Goal: Task Accomplishment & Management: Use online tool/utility

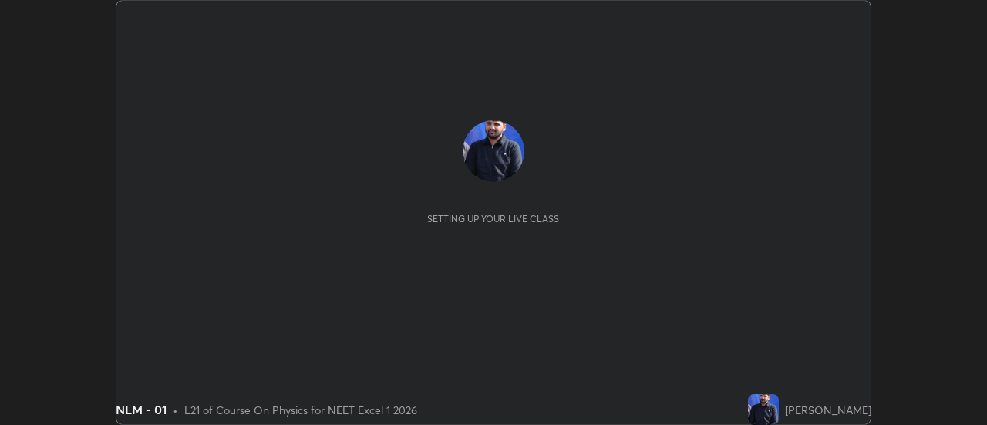
scroll to position [425, 986]
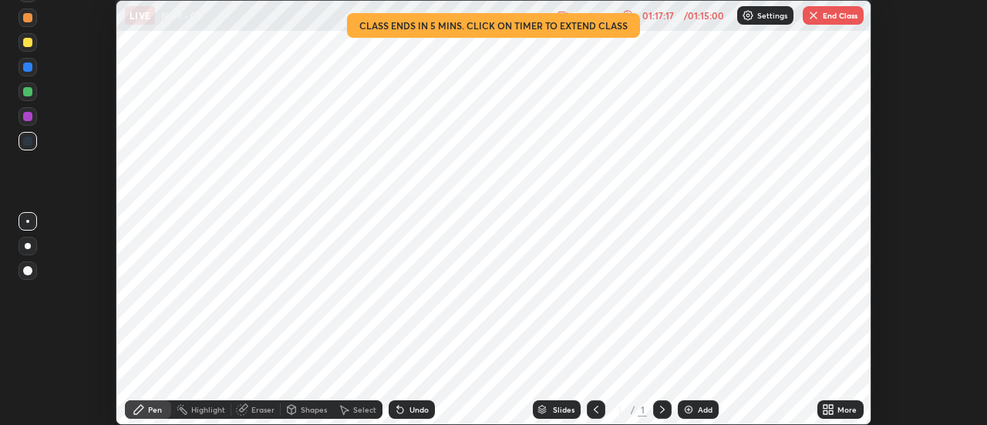
click at [823, 18] on button "End Class" at bounding box center [833, 15] width 61 height 19
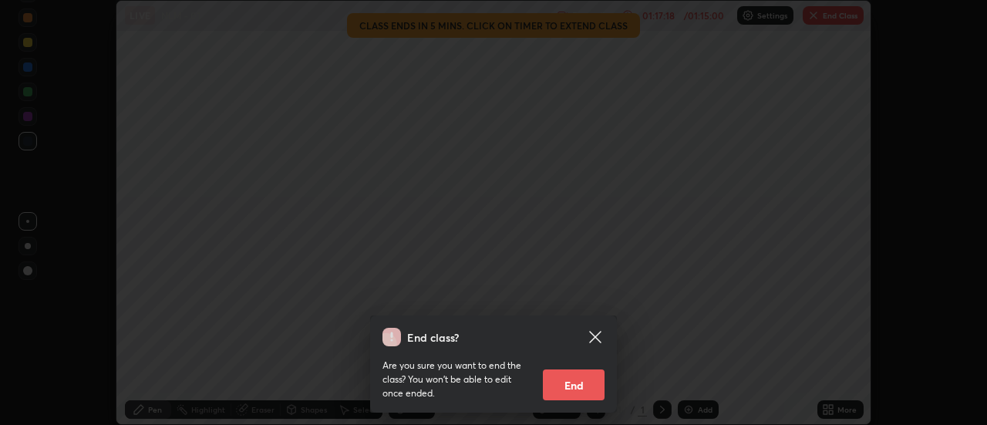
click at [567, 394] on button "End" at bounding box center [574, 384] width 62 height 31
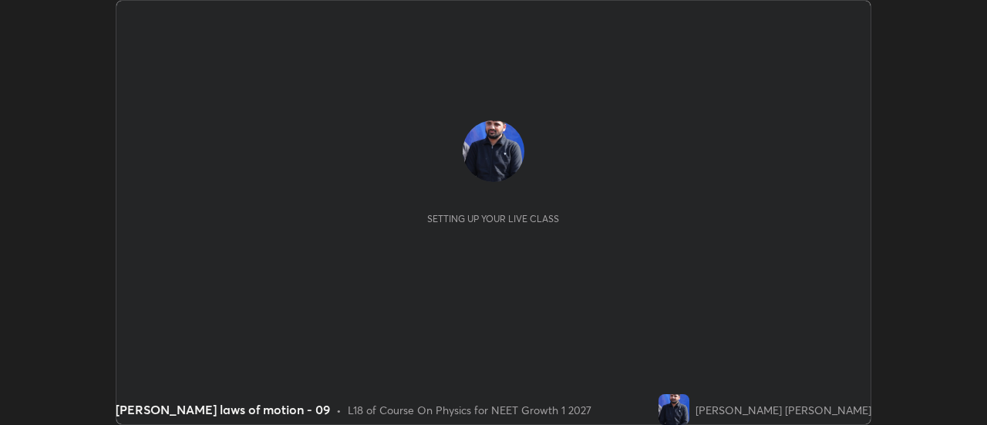
scroll to position [425, 986]
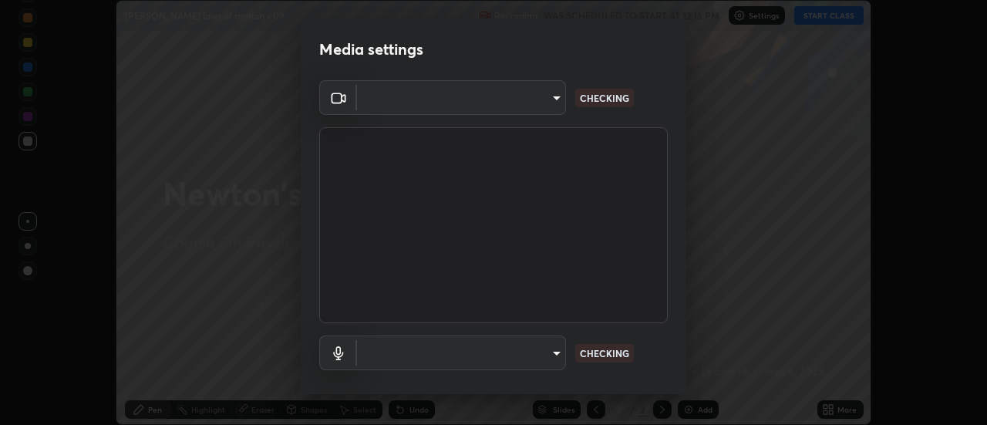
type input "985e4b1f72fc3b9494b48cef3b79fe3b682f9ae0bb15c20acfe574fe2aaad349"
type input "43e4aca742f9233188ca9c86760f2c266500901f205967e4990b21238306e05c"
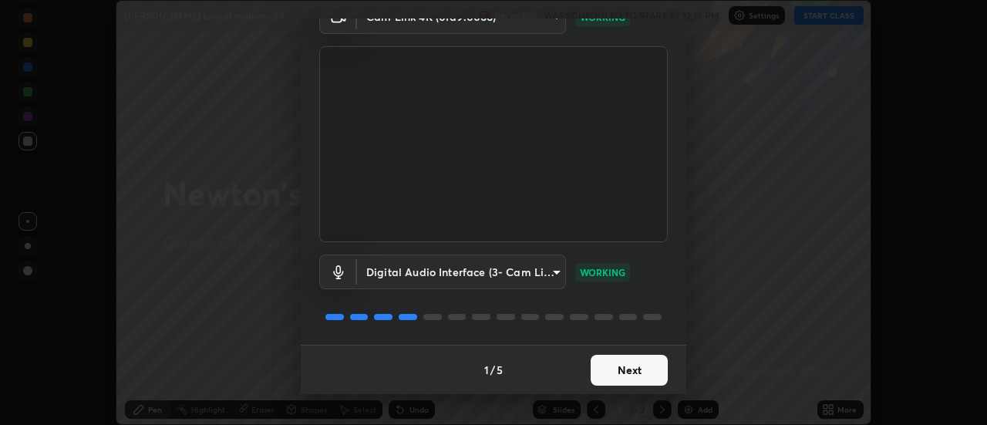
click at [624, 378] on button "Next" at bounding box center [629, 370] width 77 height 31
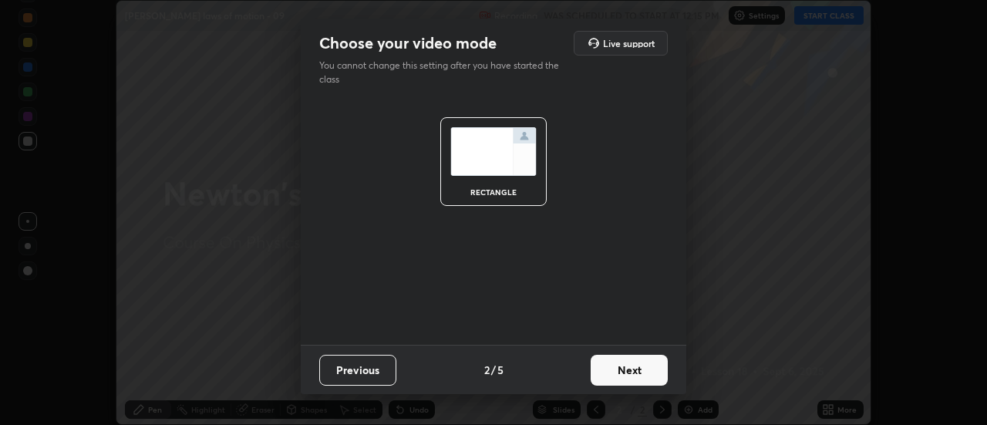
scroll to position [0, 0]
click at [626, 384] on button "Next" at bounding box center [629, 370] width 77 height 31
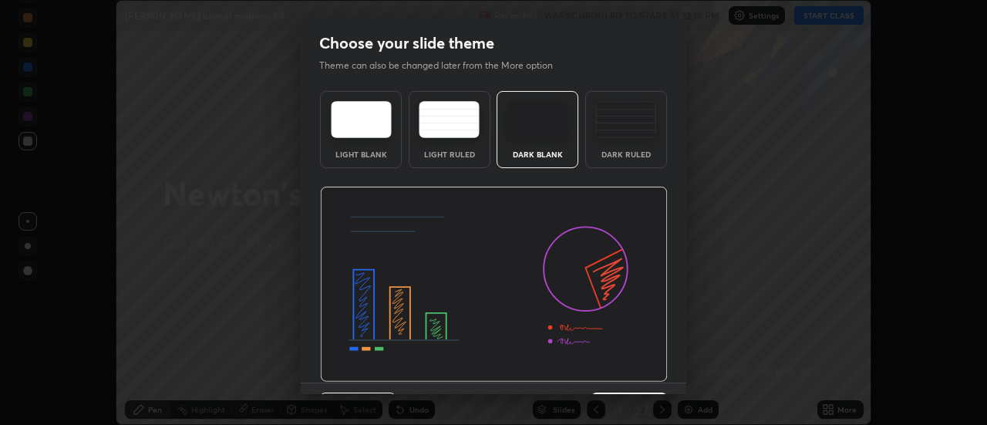
click at [627, 393] on button "Next" at bounding box center [629, 408] width 77 height 31
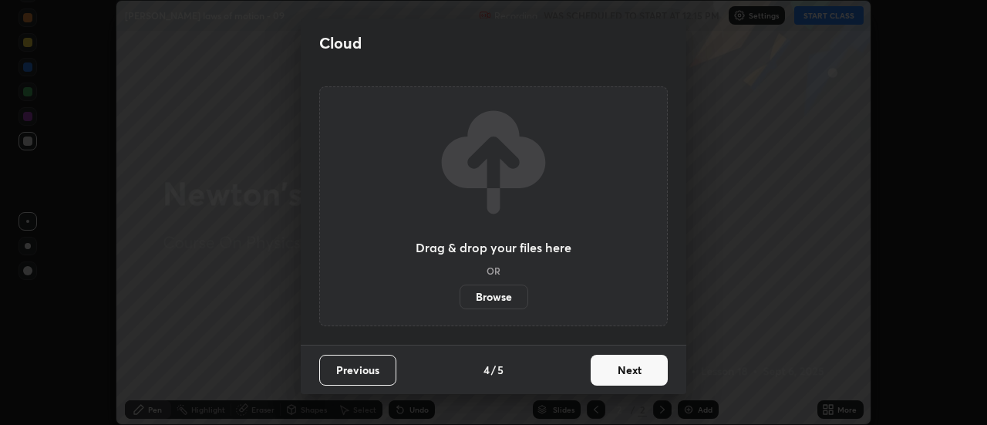
click at [630, 383] on button "Next" at bounding box center [629, 370] width 77 height 31
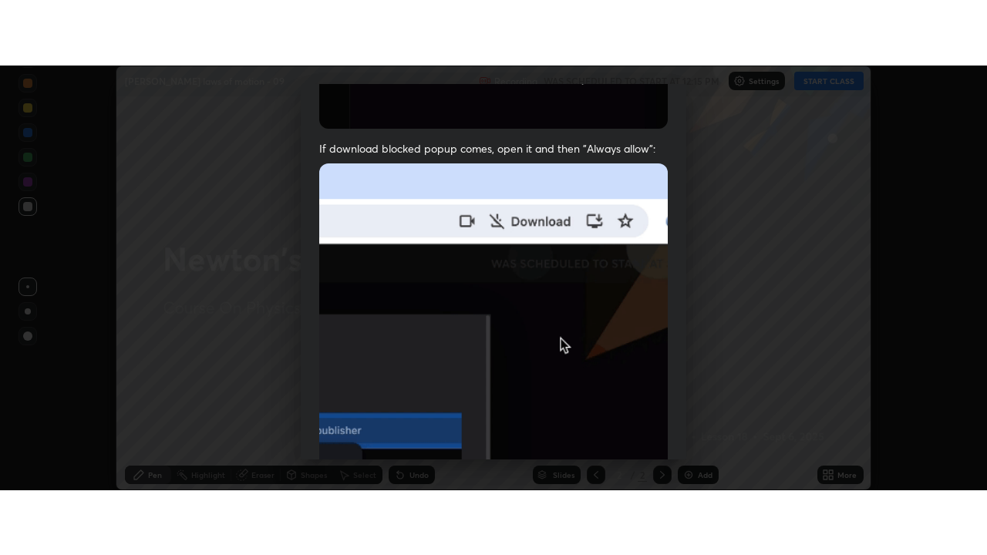
scroll to position [396, 0]
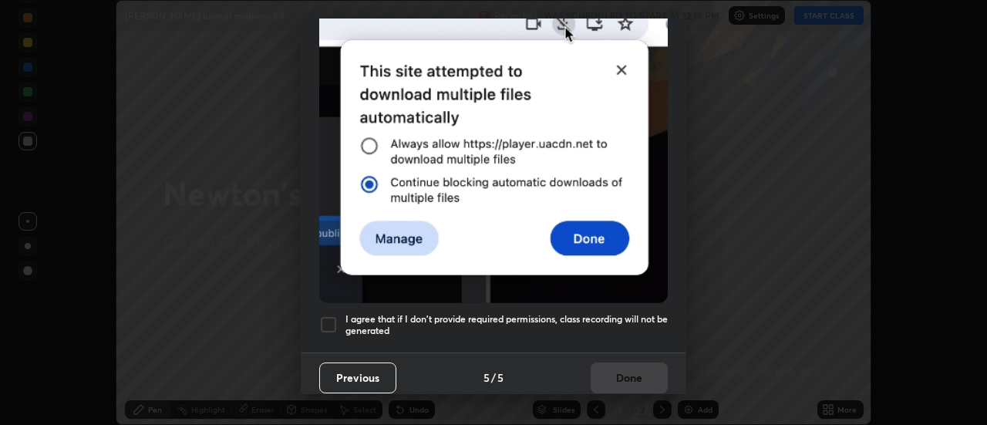
click at [626, 327] on h5 "I agree that if I don't provide required permissions, class recording will not …" at bounding box center [507, 325] width 322 height 24
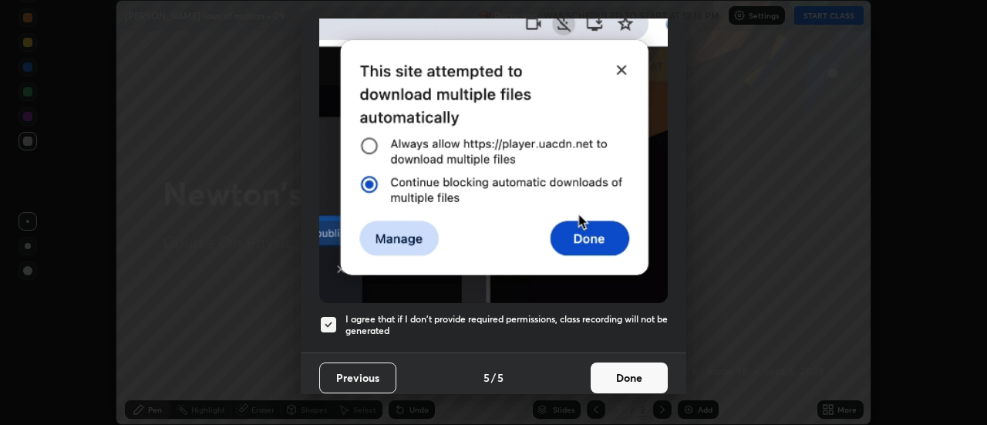
click at [636, 368] on button "Done" at bounding box center [629, 378] width 77 height 31
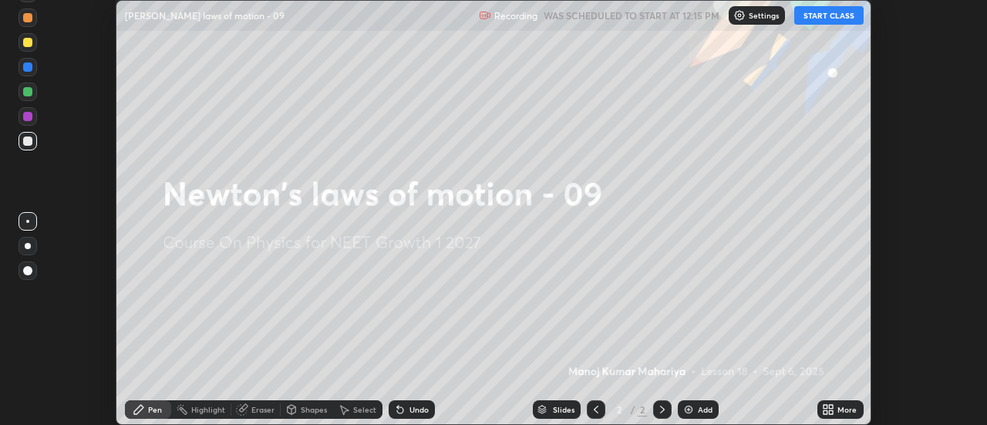
click at [833, 406] on icon at bounding box center [832, 407] width 4 height 4
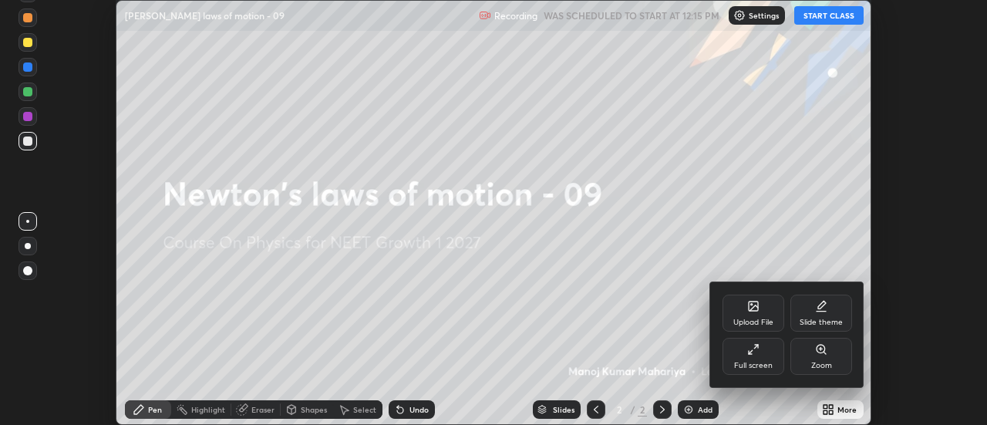
click at [768, 356] on div "Full screen" at bounding box center [754, 356] width 62 height 37
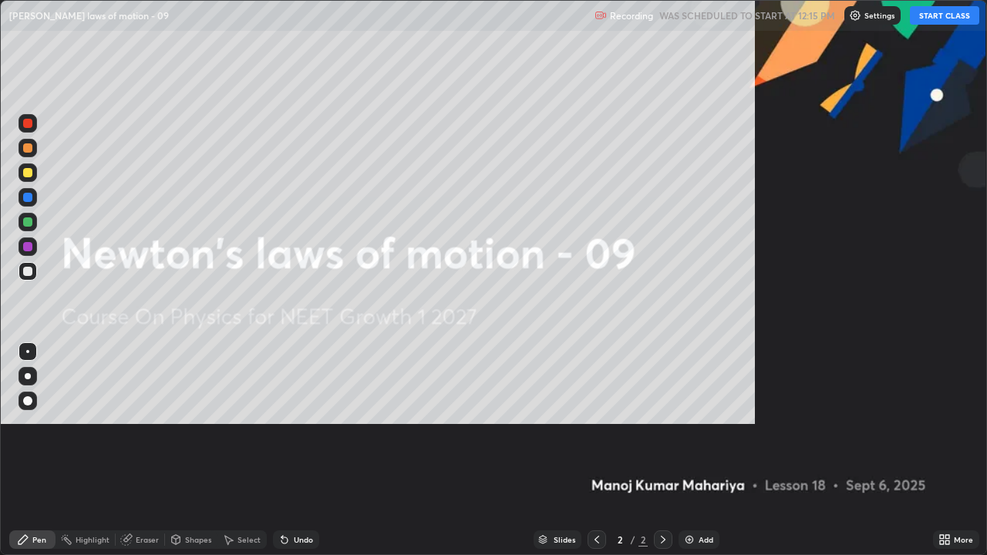
scroll to position [555, 987]
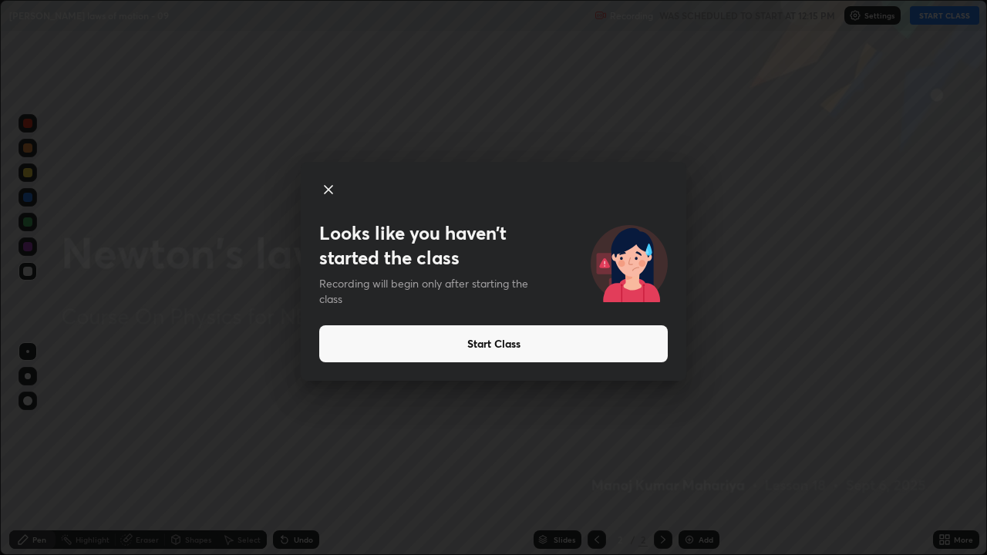
click at [640, 352] on button "Start Class" at bounding box center [493, 343] width 349 height 37
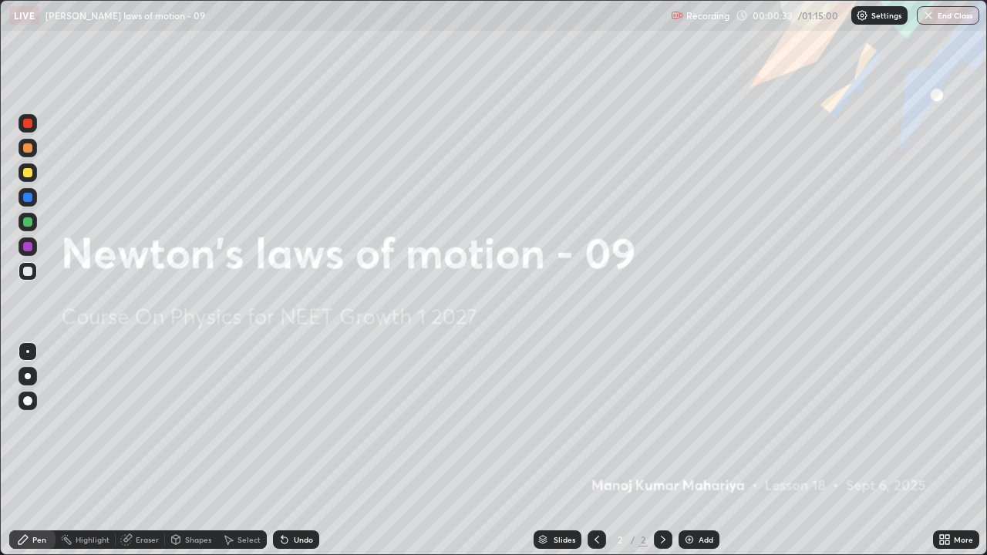
click at [686, 424] on img at bounding box center [689, 540] width 12 height 12
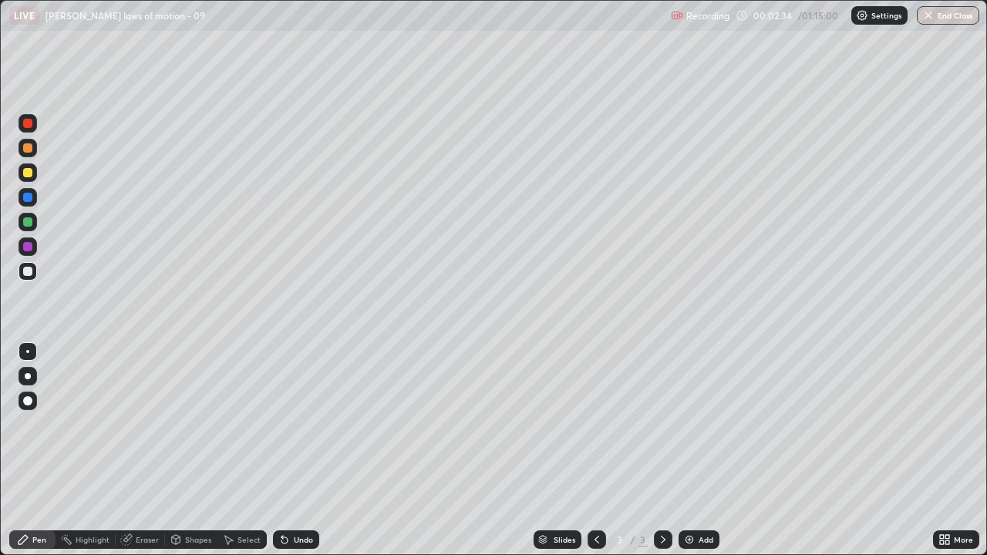
click at [29, 271] on div at bounding box center [27, 271] width 9 height 9
click at [28, 376] on div at bounding box center [28, 376] width 6 height 6
click at [288, 424] on div "Undo" at bounding box center [296, 540] width 46 height 19
click at [289, 424] on div "Undo" at bounding box center [296, 540] width 46 height 19
click at [288, 424] on icon at bounding box center [284, 540] width 12 height 12
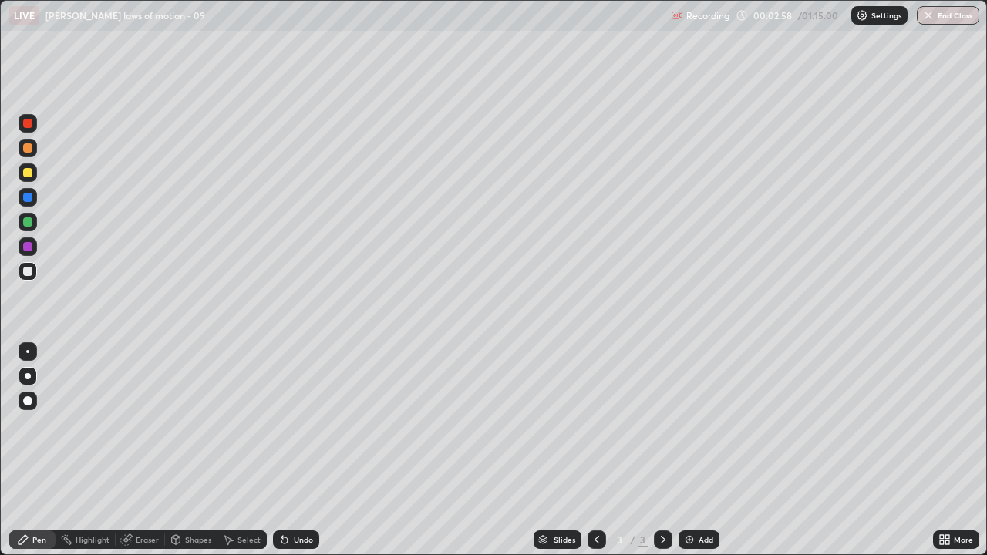
click at [288, 424] on div "Undo" at bounding box center [296, 540] width 46 height 19
click at [283, 424] on div "Undo" at bounding box center [296, 540] width 46 height 19
click at [282, 424] on div "Undo" at bounding box center [296, 540] width 46 height 19
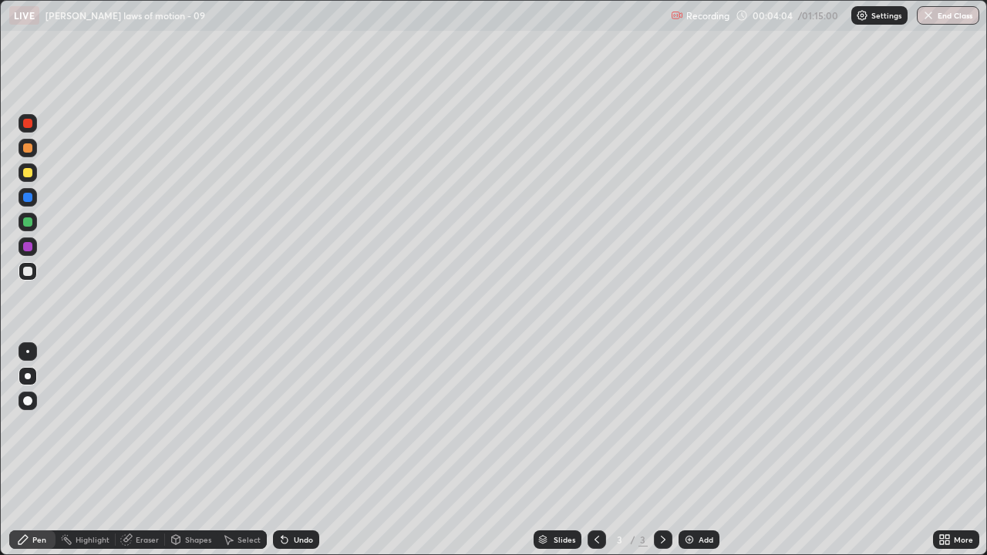
click at [286, 424] on icon at bounding box center [284, 540] width 12 height 12
click at [285, 424] on icon at bounding box center [285, 541] width 6 height 6
click at [282, 424] on icon at bounding box center [285, 541] width 6 height 6
click at [287, 424] on icon at bounding box center [284, 540] width 12 height 12
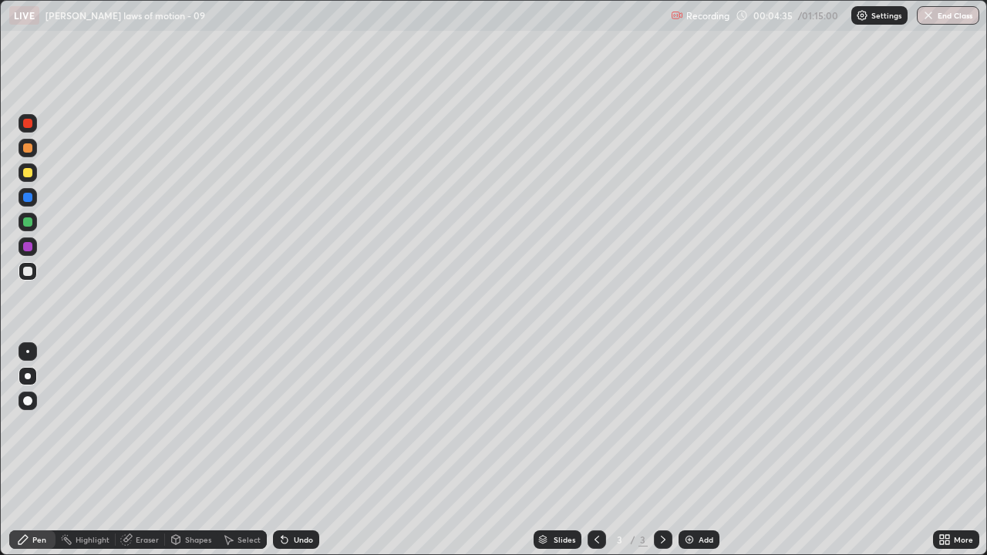
click at [282, 424] on icon at bounding box center [283, 537] width 2 height 2
click at [282, 424] on icon at bounding box center [285, 541] width 6 height 6
click at [283, 424] on icon at bounding box center [285, 541] width 6 height 6
click at [282, 424] on icon at bounding box center [285, 541] width 6 height 6
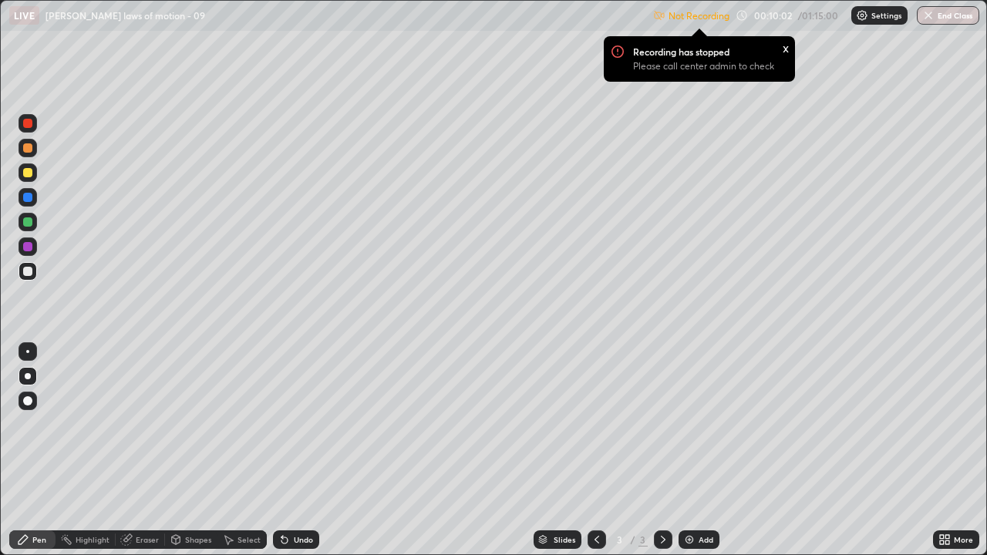
click at [858, 20] on img at bounding box center [862, 15] width 12 height 12
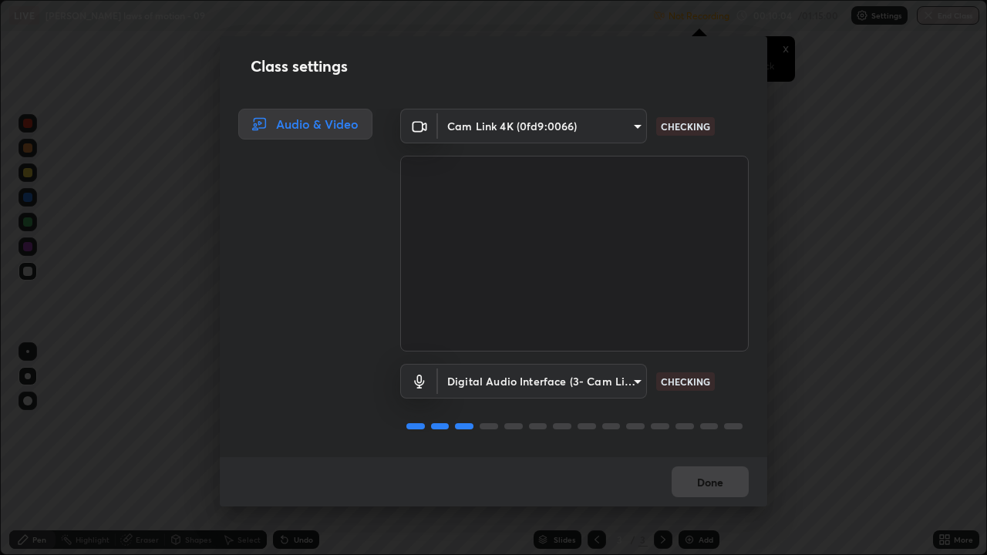
scroll to position [2, 0]
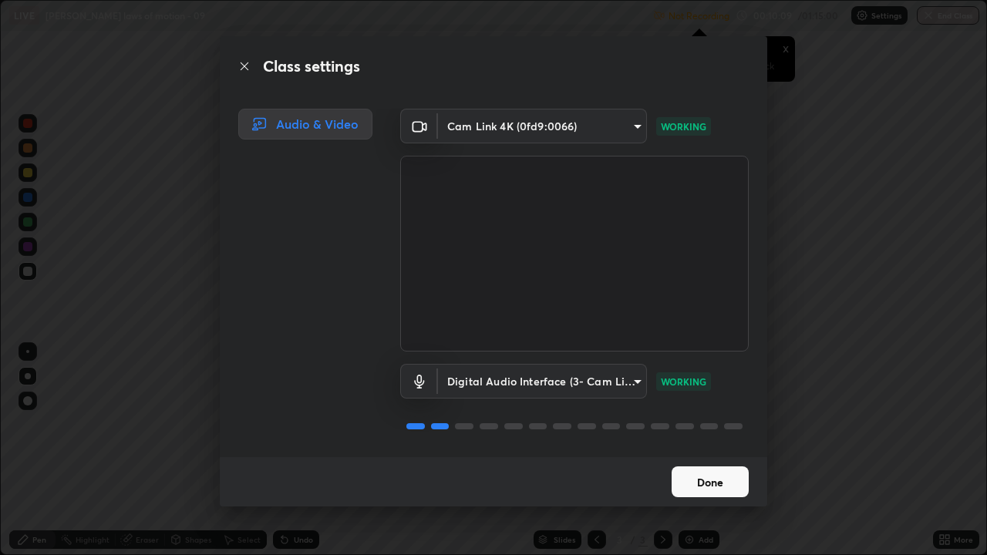
click at [700, 424] on button "Done" at bounding box center [710, 482] width 77 height 31
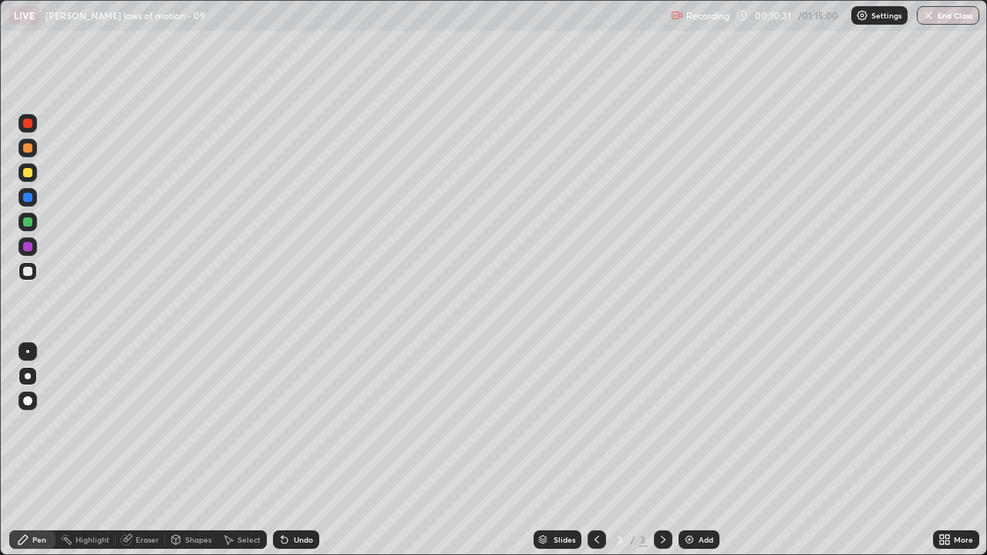
click at [690, 424] on div "Add" at bounding box center [699, 540] width 41 height 19
click at [28, 275] on div at bounding box center [27, 271] width 9 height 9
click at [284, 424] on div "Undo" at bounding box center [296, 540] width 46 height 19
click at [282, 424] on icon at bounding box center [285, 541] width 6 height 6
click at [283, 424] on icon at bounding box center [285, 541] width 6 height 6
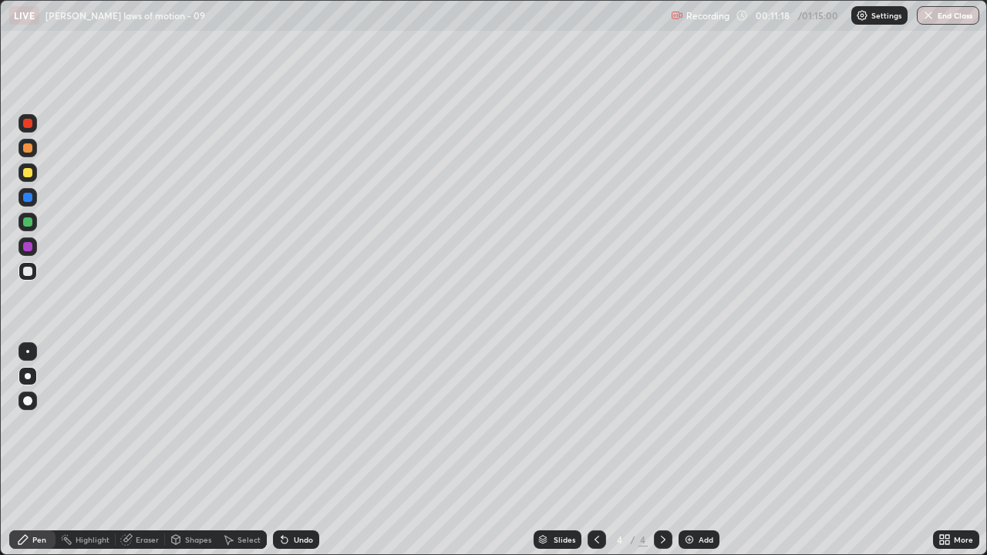
click at [282, 424] on icon at bounding box center [285, 541] width 6 height 6
click at [285, 424] on icon at bounding box center [285, 541] width 6 height 6
click at [28, 174] on div at bounding box center [27, 172] width 9 height 9
click at [0, 302] on div "Setting up your live class" at bounding box center [493, 277] width 987 height 555
click at [0, 283] on div "Setting up your live class" at bounding box center [493, 277] width 987 height 555
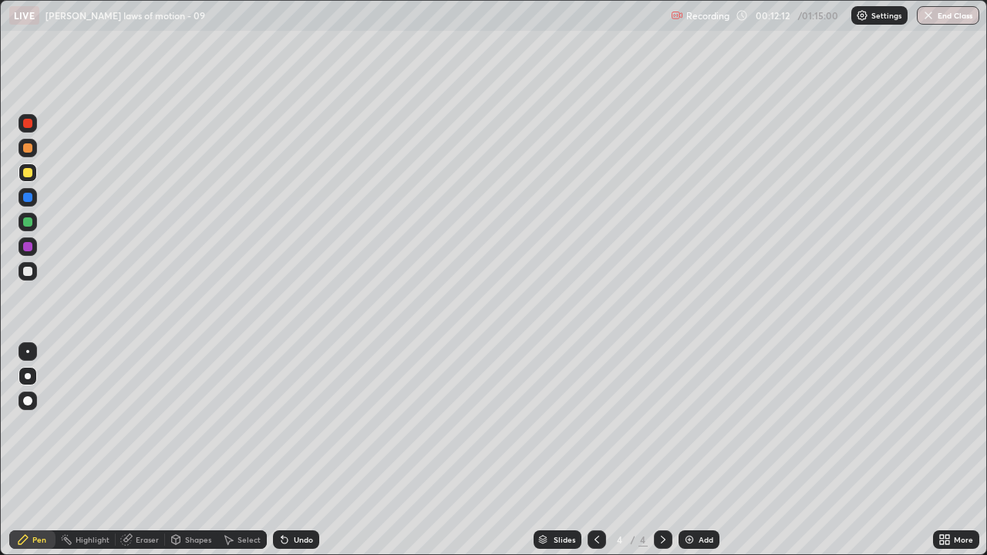
click at [282, 424] on icon at bounding box center [285, 541] width 6 height 6
click at [285, 424] on icon at bounding box center [285, 541] width 6 height 6
click at [288, 424] on div "Undo" at bounding box center [296, 540] width 46 height 19
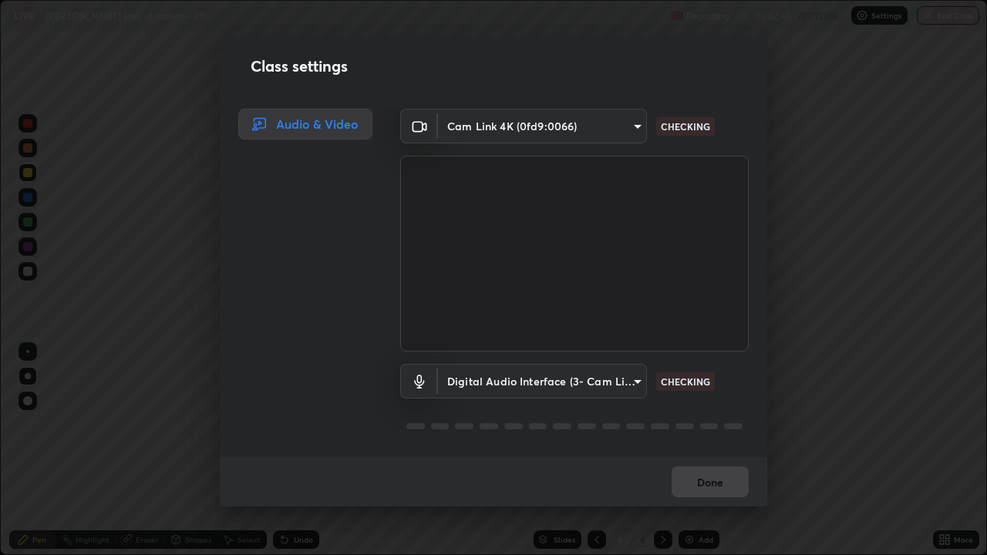
click at [973, 86] on div "Class settings Audio & Video Cam Link 4K (0fd9:0066) 985e4b1f72fc3b9494b48cef3b…" at bounding box center [493, 277] width 987 height 555
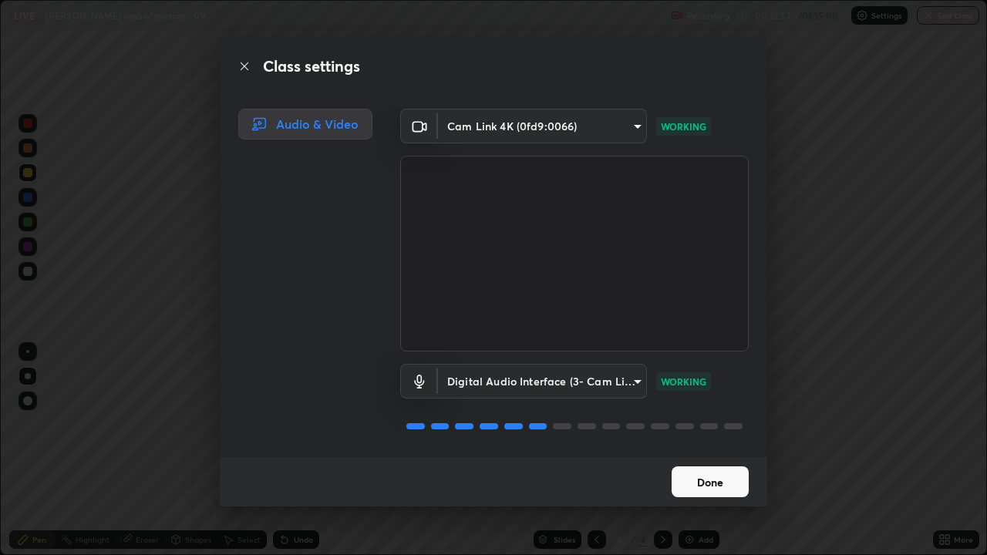
click at [701, 424] on button "Done" at bounding box center [710, 482] width 77 height 31
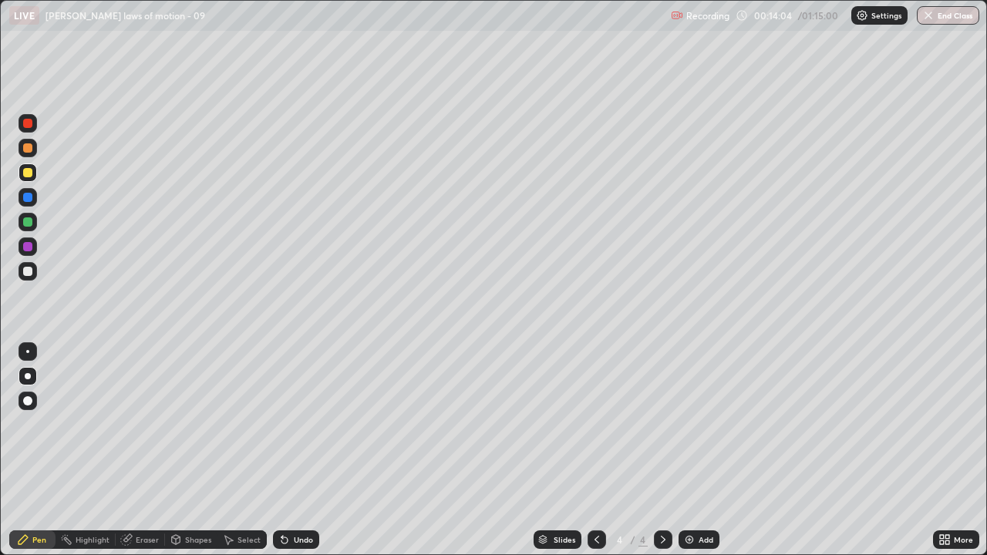
click at [26, 271] on div at bounding box center [27, 271] width 9 height 9
click at [34, 170] on div at bounding box center [28, 173] width 19 height 19
click at [28, 270] on div at bounding box center [27, 271] width 9 height 9
click at [27, 275] on div at bounding box center [27, 271] width 9 height 9
click at [28, 176] on div at bounding box center [27, 172] width 9 height 9
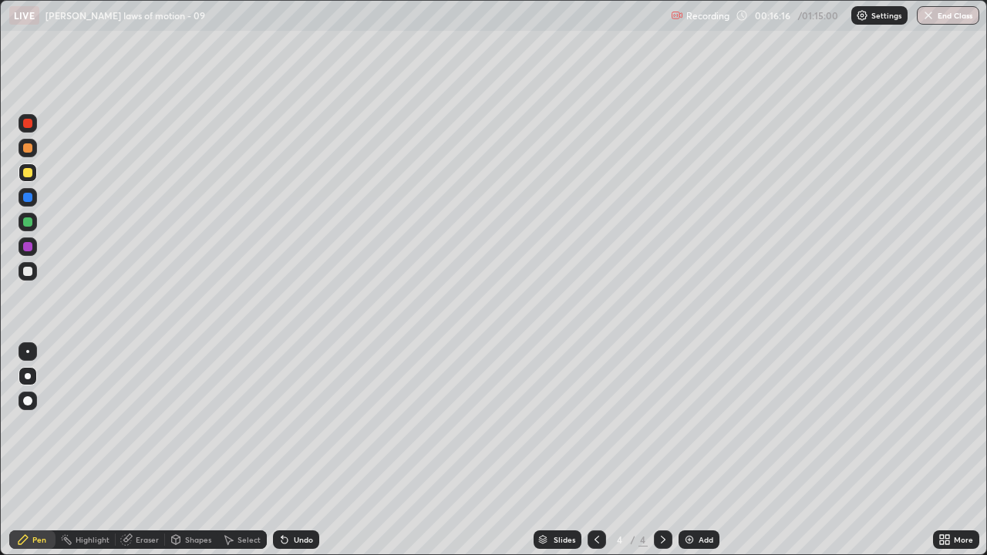
click at [27, 272] on div at bounding box center [27, 271] width 9 height 9
click at [28, 170] on div at bounding box center [27, 172] width 9 height 9
click at [21, 275] on div at bounding box center [28, 271] width 19 height 19
click at [26, 148] on div at bounding box center [27, 147] width 9 height 9
click at [186, 424] on div "Shapes" at bounding box center [191, 540] width 52 height 19
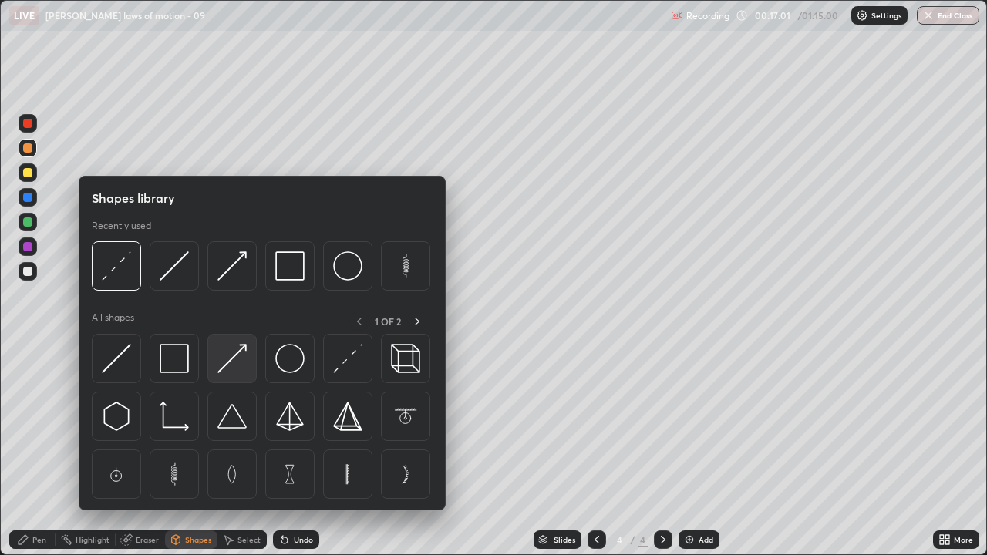
click at [223, 362] on img at bounding box center [232, 358] width 29 height 29
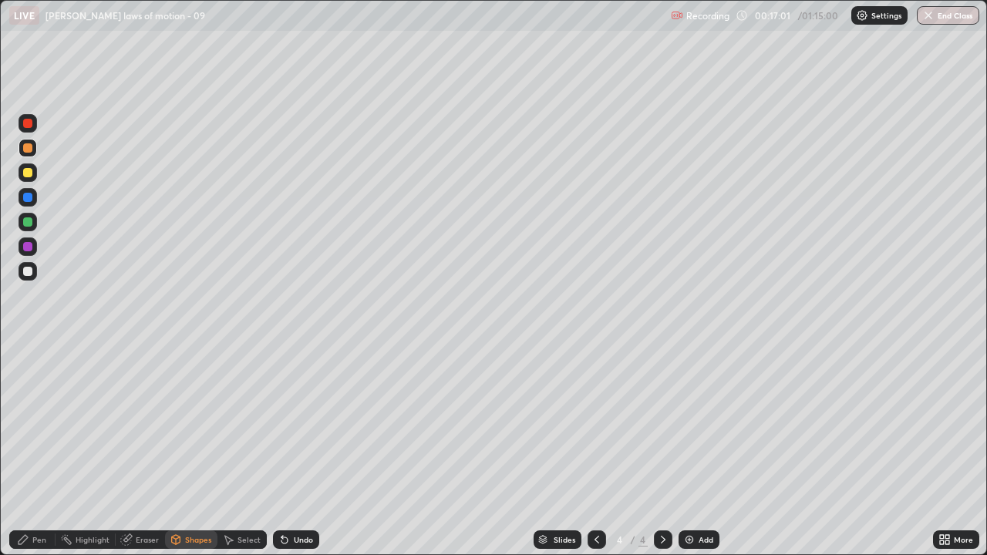
click at [31, 174] on div at bounding box center [27, 172] width 9 height 9
click at [49, 424] on div "Pen" at bounding box center [32, 540] width 46 height 19
click at [690, 424] on img at bounding box center [689, 540] width 12 height 12
click at [29, 401] on div at bounding box center [27, 400] width 9 height 9
click at [51, 424] on div "Pen" at bounding box center [32, 540] width 46 height 19
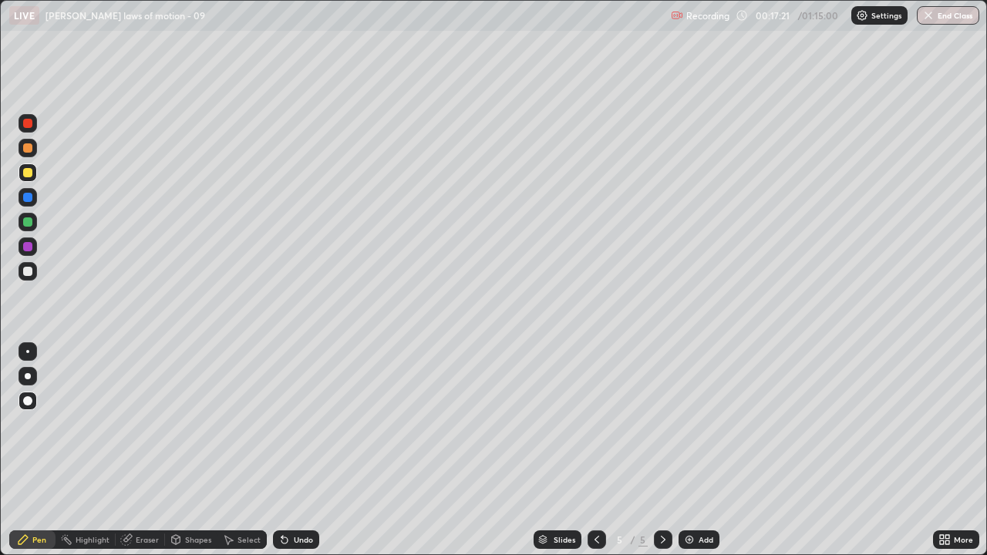
click at [30, 279] on div at bounding box center [28, 271] width 19 height 19
click at [282, 424] on icon at bounding box center [283, 537] width 2 height 2
click at [282, 424] on icon at bounding box center [285, 541] width 6 height 6
click at [274, 424] on div "Undo" at bounding box center [296, 540] width 46 height 19
click at [282, 424] on icon at bounding box center [285, 541] width 6 height 6
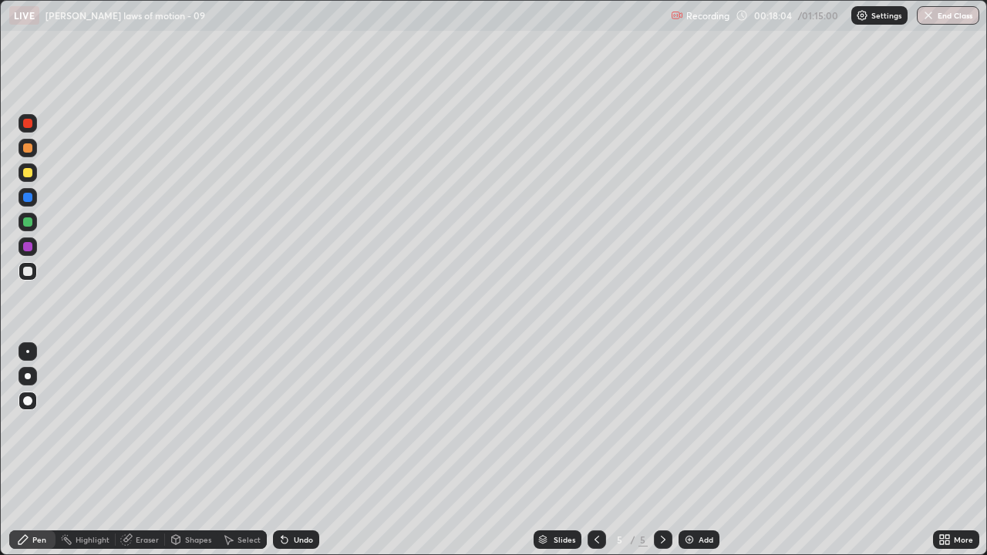
click at [282, 424] on icon at bounding box center [283, 537] width 2 height 2
click at [284, 424] on icon at bounding box center [285, 541] width 6 height 6
click at [282, 424] on icon at bounding box center [285, 541] width 6 height 6
click at [29, 174] on div at bounding box center [27, 172] width 9 height 9
click at [30, 268] on div at bounding box center [27, 271] width 9 height 9
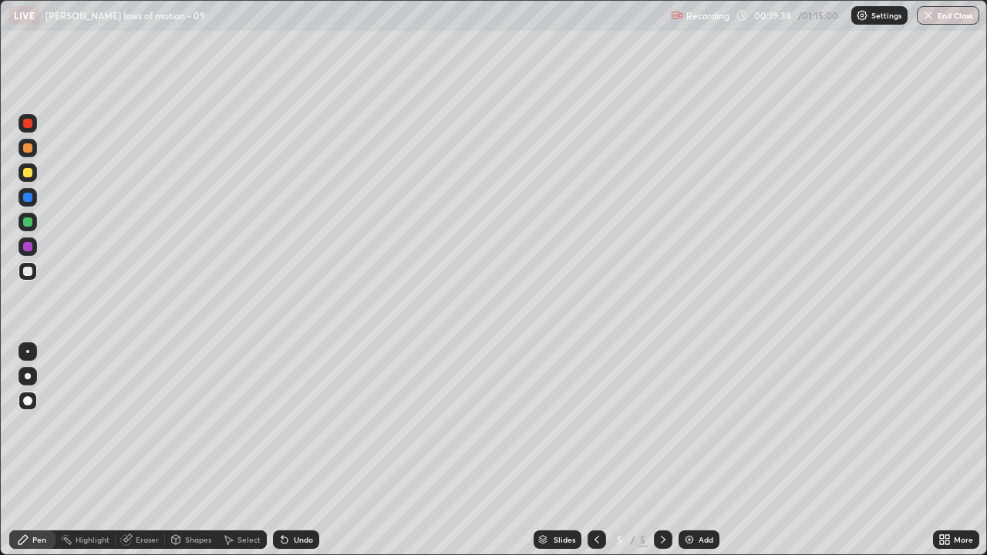
click at [25, 177] on div at bounding box center [27, 172] width 9 height 9
click at [25, 275] on div at bounding box center [27, 271] width 9 height 9
click at [196, 424] on div "Shapes" at bounding box center [198, 540] width 26 height 8
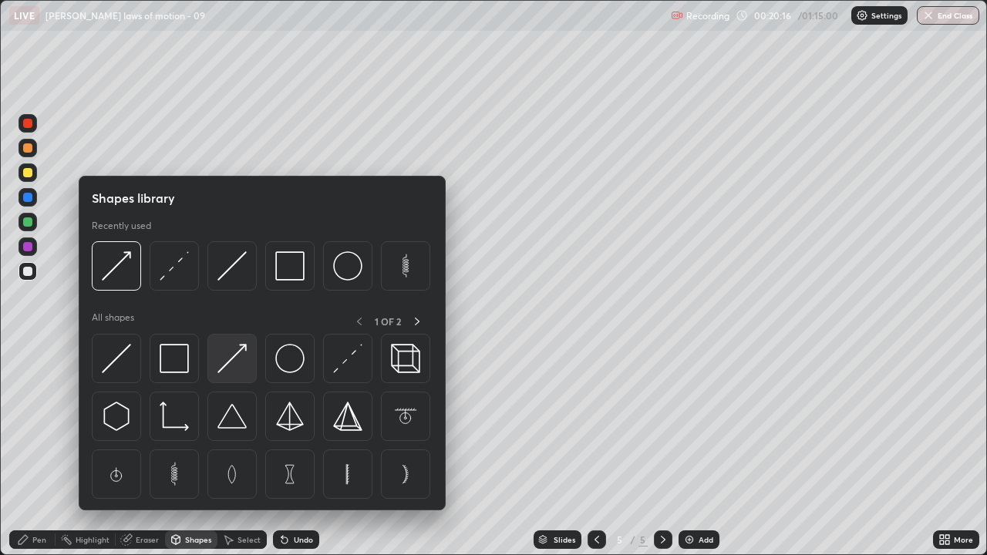
click at [223, 367] on img at bounding box center [232, 358] width 29 height 29
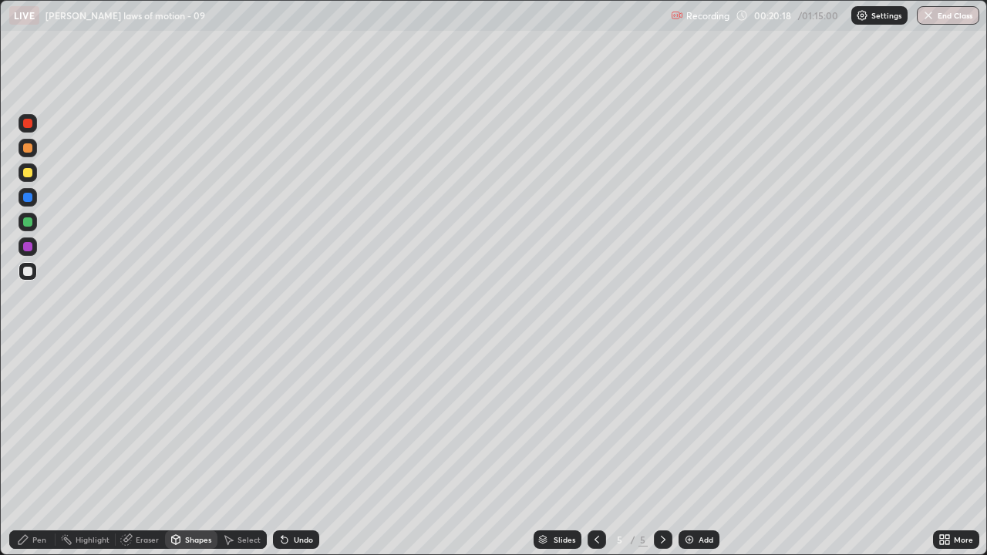
click at [32, 424] on div "Pen" at bounding box center [32, 540] width 46 height 19
click at [282, 424] on icon at bounding box center [285, 541] width 6 height 6
click at [283, 424] on icon at bounding box center [285, 541] width 6 height 6
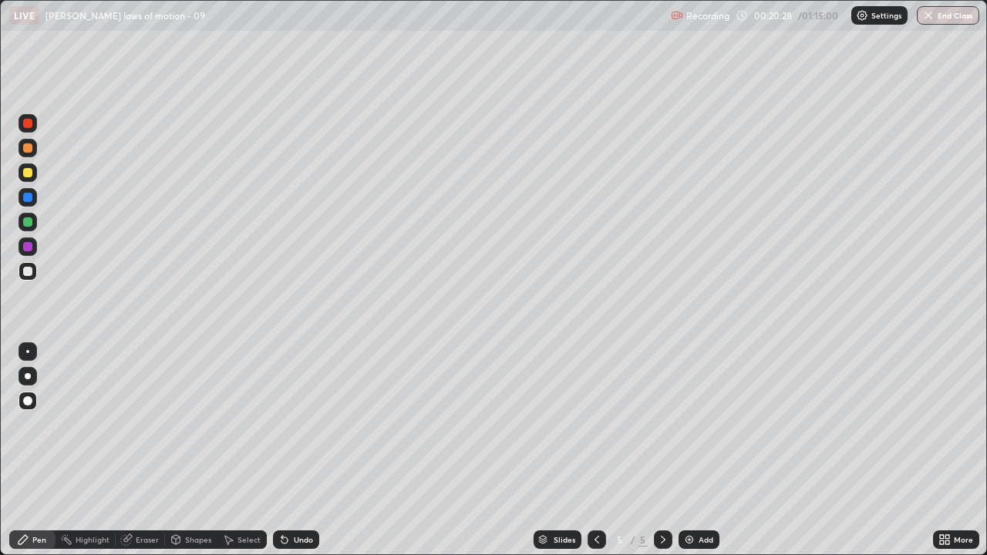
click at [282, 424] on icon at bounding box center [285, 541] width 6 height 6
click at [284, 424] on icon at bounding box center [284, 540] width 12 height 12
click at [278, 424] on div "Undo" at bounding box center [296, 540] width 46 height 19
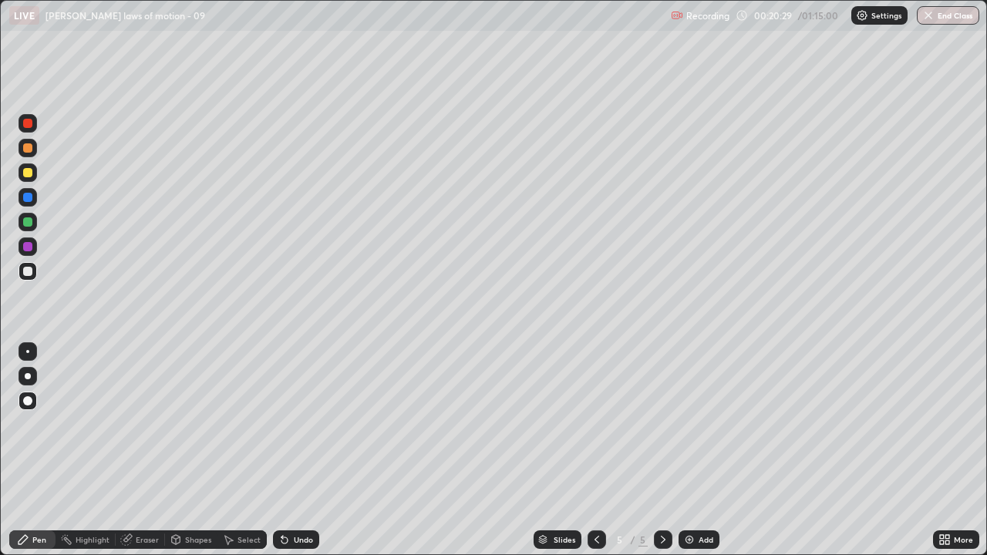
click at [278, 424] on div "Undo" at bounding box center [296, 540] width 46 height 19
click at [276, 424] on div "Undo" at bounding box center [296, 540] width 46 height 19
click at [282, 424] on icon at bounding box center [285, 541] width 6 height 6
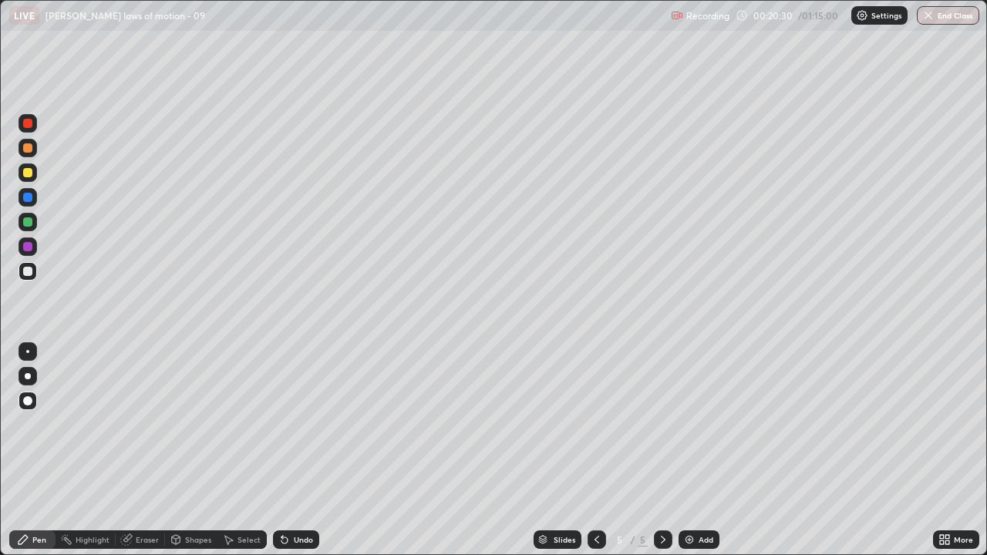
click at [282, 424] on icon at bounding box center [285, 541] width 6 height 6
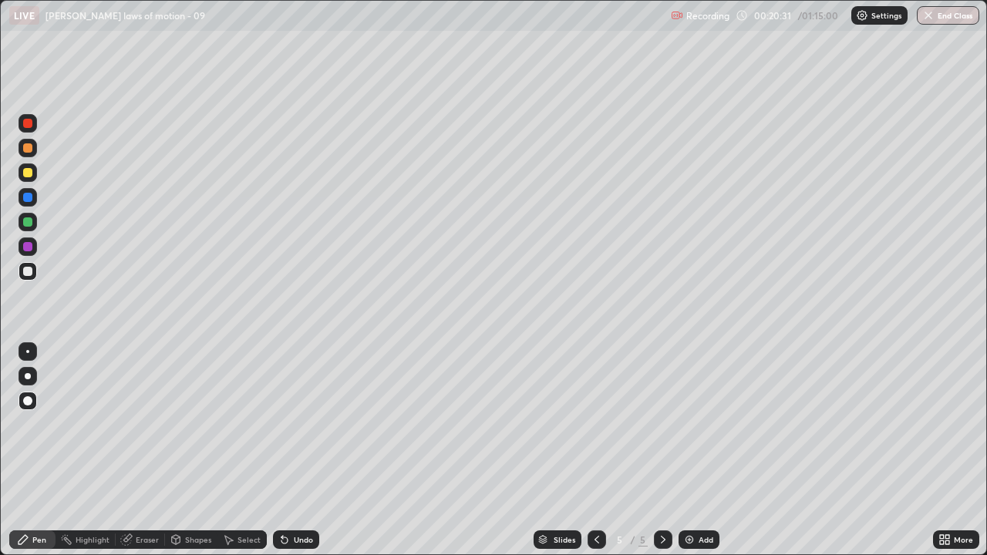
click at [285, 424] on icon at bounding box center [285, 541] width 6 height 6
click at [283, 424] on icon at bounding box center [285, 541] width 6 height 6
click at [285, 424] on icon at bounding box center [285, 541] width 6 height 6
click at [282, 424] on icon at bounding box center [285, 541] width 6 height 6
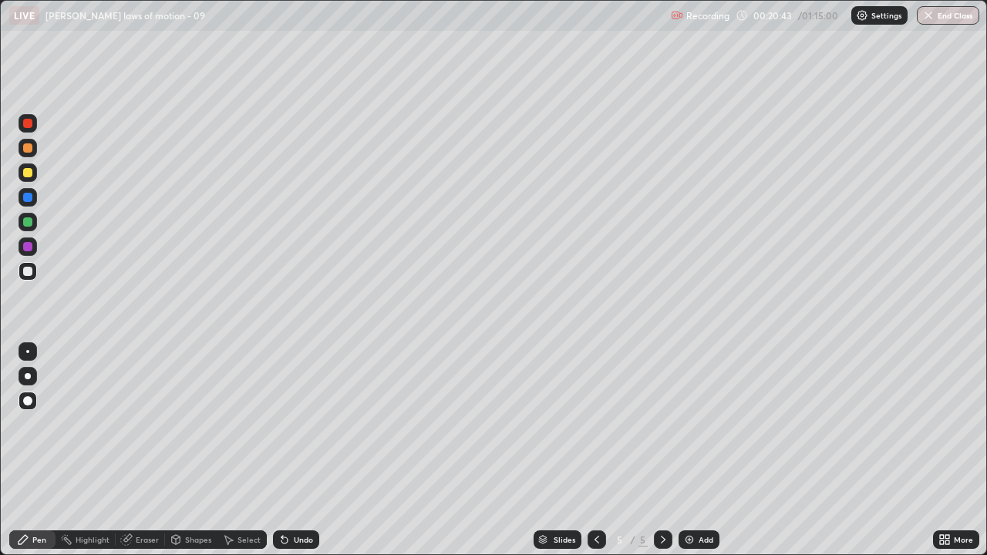
click at [283, 424] on icon at bounding box center [285, 541] width 6 height 6
click at [285, 424] on icon at bounding box center [285, 541] width 6 height 6
click at [282, 424] on icon at bounding box center [285, 541] width 6 height 6
click at [285, 424] on icon at bounding box center [285, 541] width 6 height 6
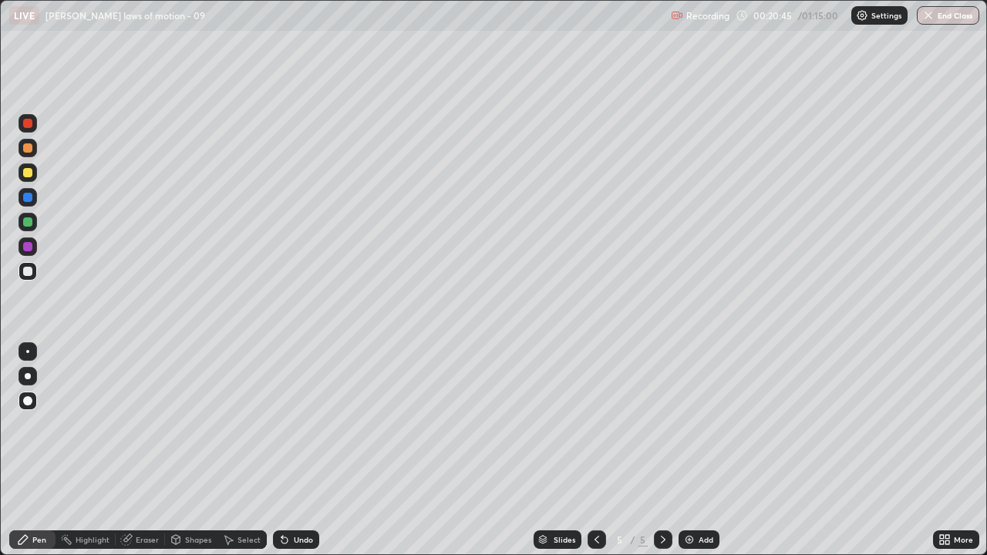
click at [282, 424] on icon at bounding box center [285, 541] width 6 height 6
click at [25, 272] on div at bounding box center [27, 271] width 9 height 9
click at [26, 176] on div at bounding box center [27, 172] width 9 height 9
click at [26, 271] on div at bounding box center [27, 271] width 9 height 9
click at [28, 154] on div at bounding box center [28, 148] width 19 height 19
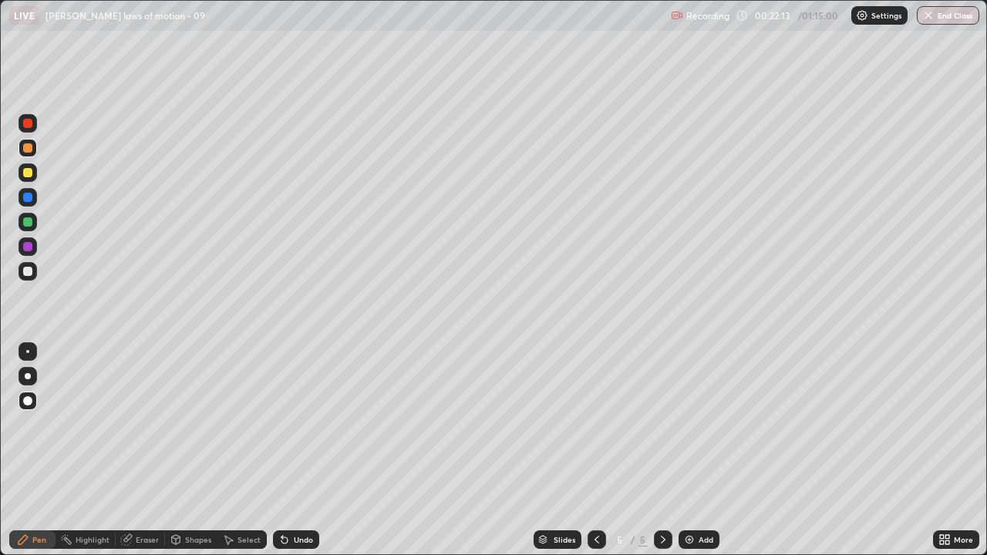
click at [283, 424] on icon at bounding box center [285, 541] width 6 height 6
click at [282, 424] on icon at bounding box center [285, 541] width 6 height 6
click at [26, 271] on div at bounding box center [27, 271] width 9 height 9
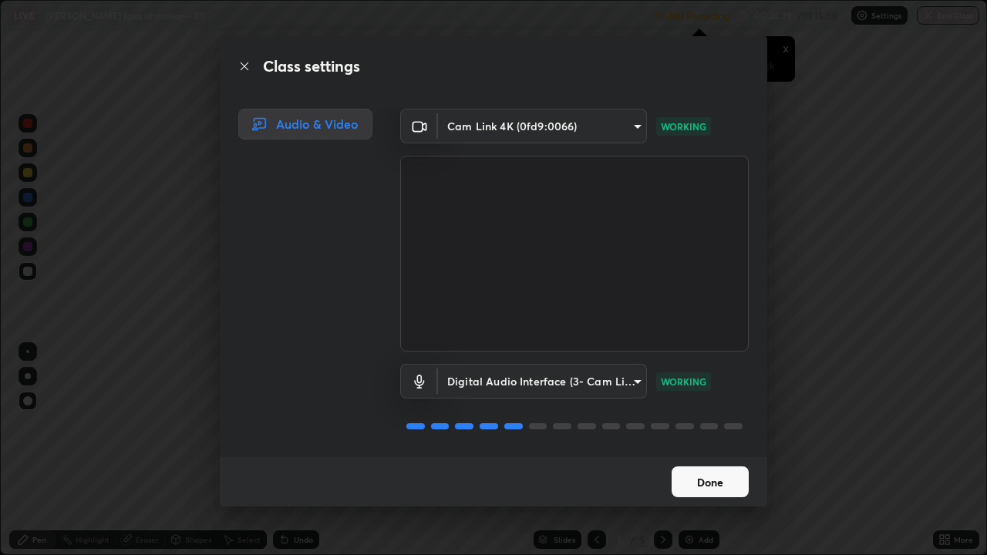
click at [726, 424] on button "Done" at bounding box center [710, 482] width 77 height 31
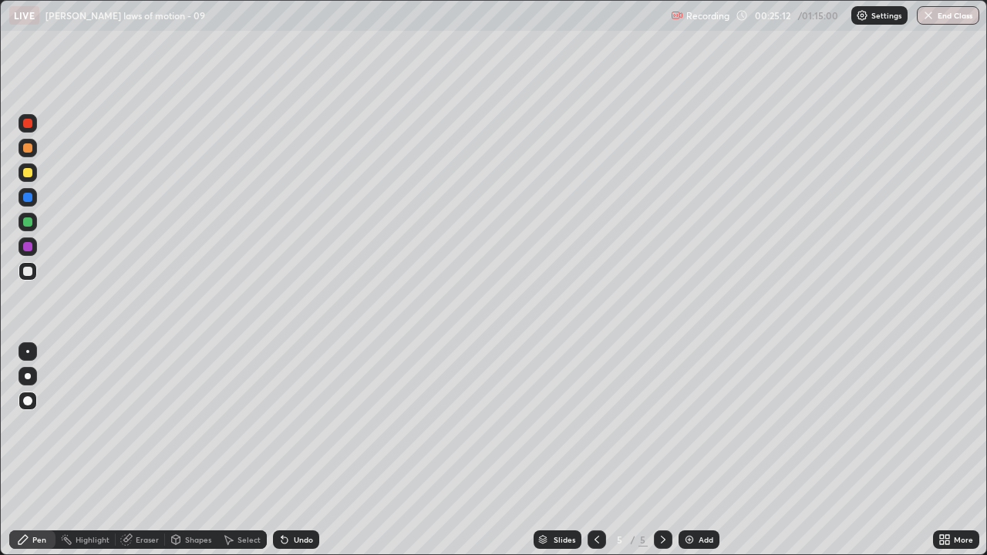
click at [30, 152] on div at bounding box center [27, 147] width 9 height 9
click at [812, 424] on div "Slides 5 / 5 Add" at bounding box center [626, 539] width 614 height 31
click at [845, 424] on div "Slides 5 / 5 Add" at bounding box center [626, 539] width 614 height 31
click at [691, 424] on img at bounding box center [689, 540] width 12 height 12
click at [28, 272] on div at bounding box center [27, 271] width 9 height 9
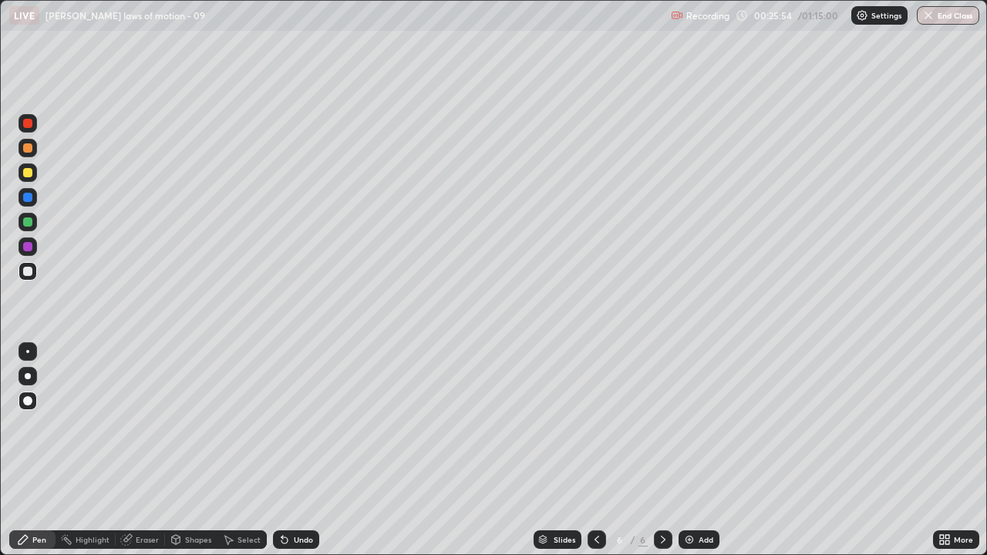
click at [282, 424] on icon at bounding box center [285, 541] width 6 height 6
click at [282, 424] on icon at bounding box center [283, 537] width 2 height 2
click at [29, 271] on div at bounding box center [27, 271] width 9 height 9
click at [27, 174] on div at bounding box center [27, 172] width 9 height 9
click at [28, 352] on div at bounding box center [27, 351] width 3 height 3
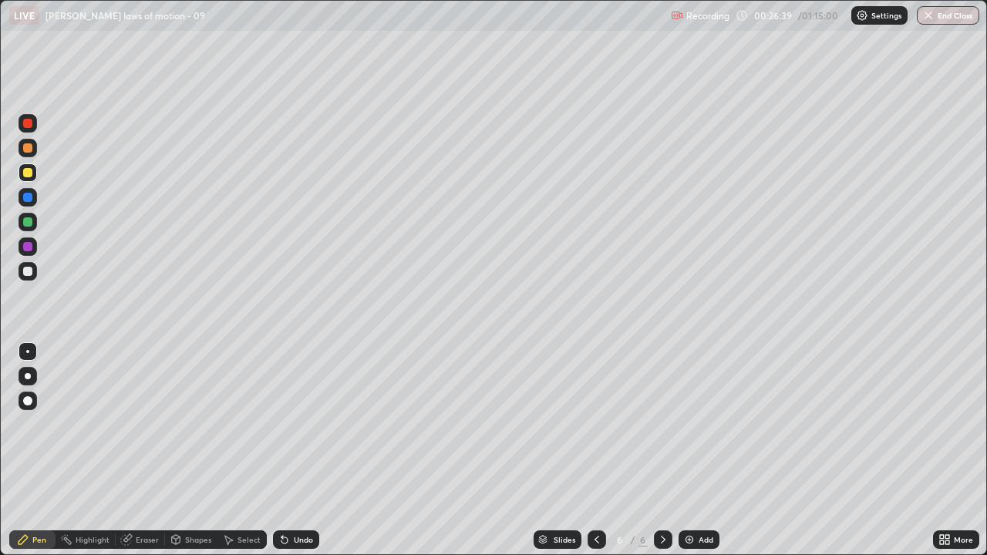
click at [191, 424] on div "Shapes" at bounding box center [198, 540] width 26 height 8
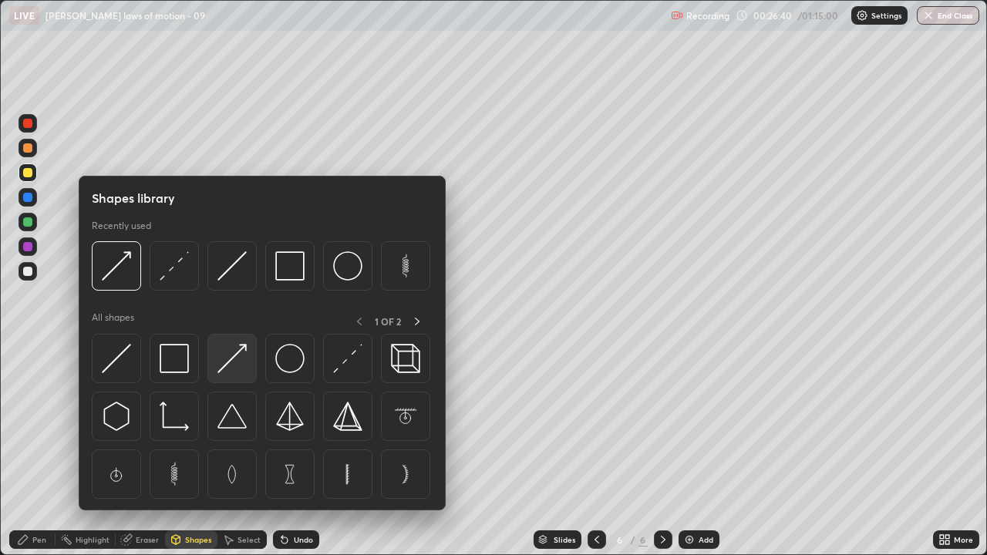
click at [218, 366] on img at bounding box center [232, 358] width 29 height 29
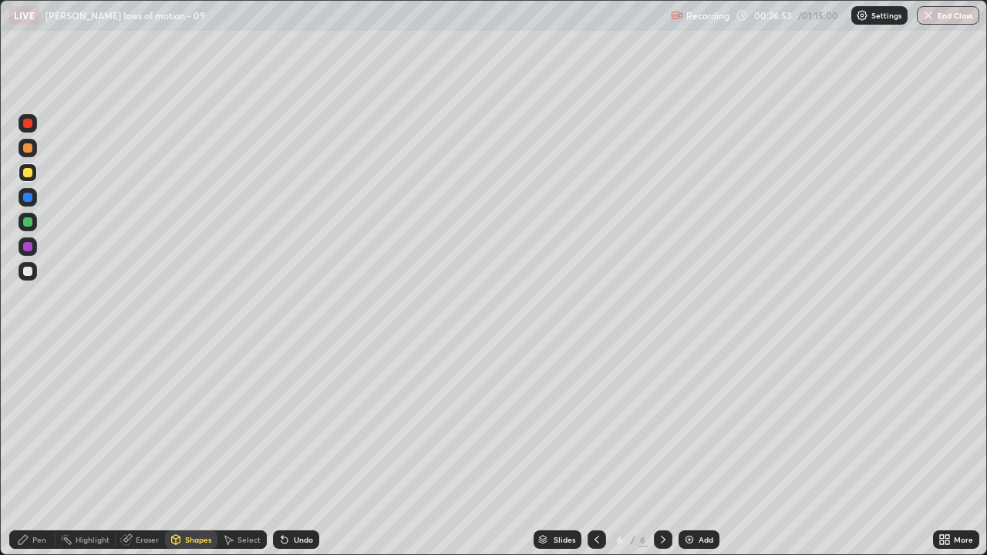
click at [35, 424] on div "Pen" at bounding box center [39, 540] width 14 height 8
click at [26, 376] on div at bounding box center [28, 376] width 6 height 6
click at [29, 273] on div at bounding box center [27, 271] width 9 height 9
click at [191, 424] on div "Shapes" at bounding box center [198, 540] width 26 height 8
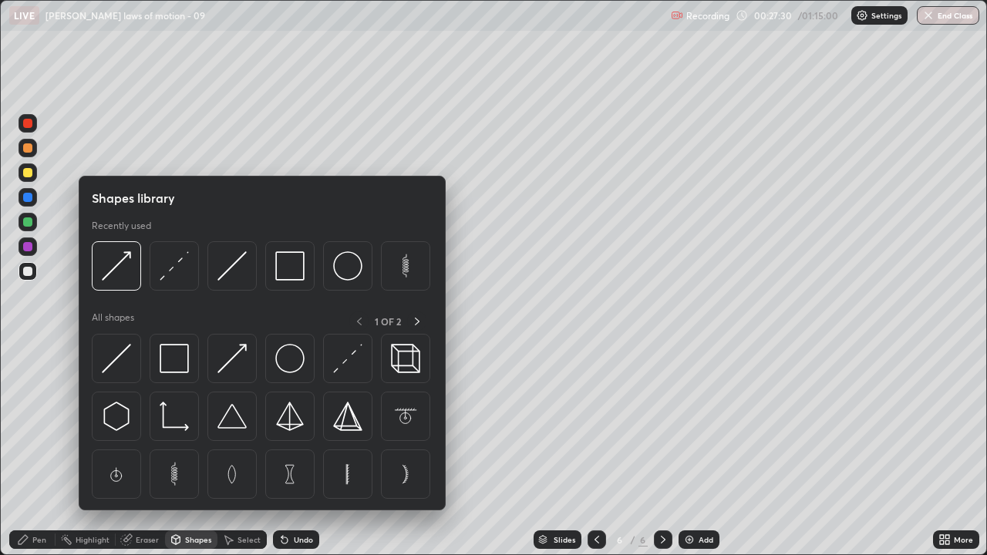
click at [228, 362] on img at bounding box center [232, 358] width 29 height 29
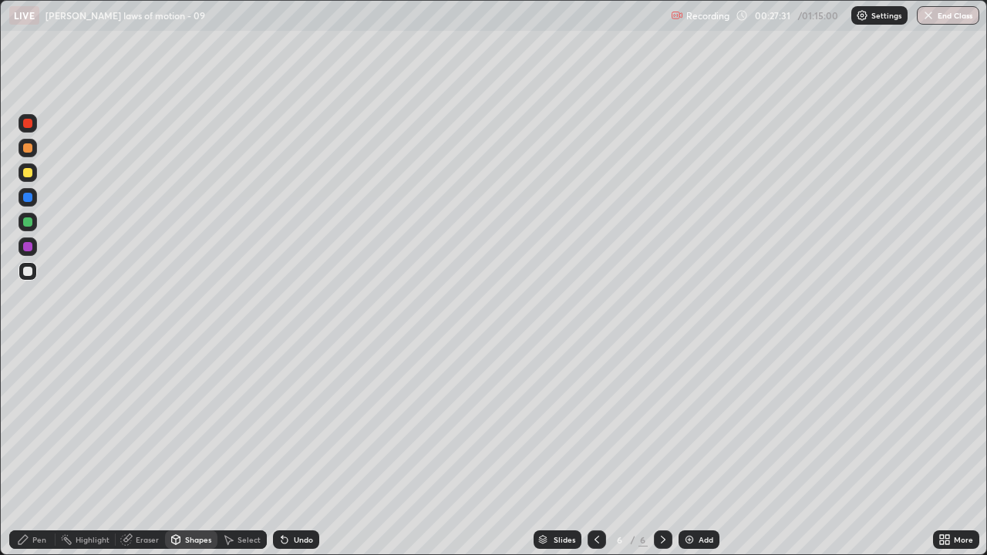
click at [27, 275] on div at bounding box center [27, 271] width 9 height 9
click at [28, 221] on div at bounding box center [27, 222] width 9 height 9
click at [31, 176] on div at bounding box center [27, 172] width 9 height 9
click at [28, 275] on div at bounding box center [27, 271] width 9 height 9
click at [35, 424] on div "Pen" at bounding box center [32, 540] width 46 height 19
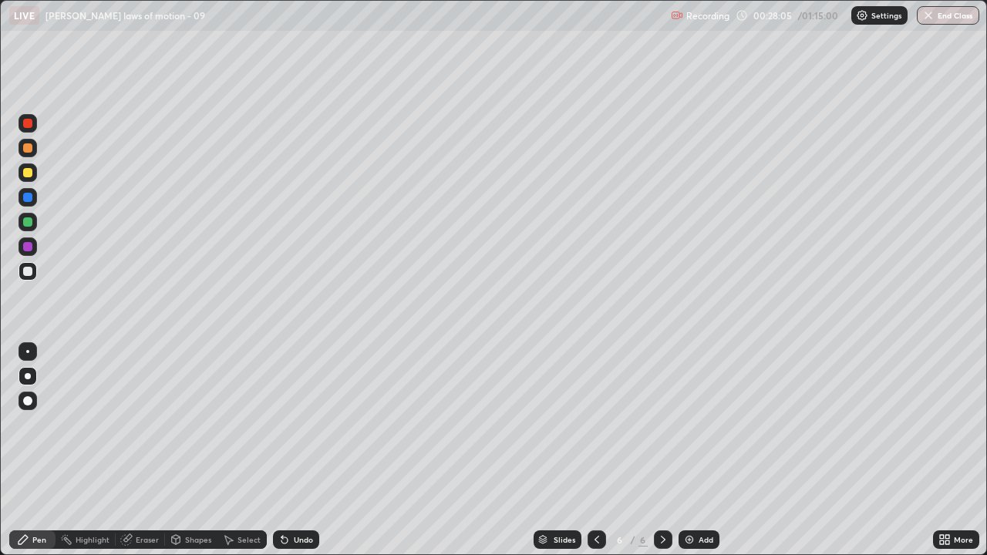
click at [595, 424] on icon at bounding box center [597, 540] width 12 height 12
click at [592, 424] on div at bounding box center [597, 540] width 19 height 19
click at [595, 424] on icon at bounding box center [597, 540] width 12 height 12
click at [669, 424] on div at bounding box center [663, 540] width 19 height 19
click at [596, 424] on icon at bounding box center [597, 540] width 12 height 12
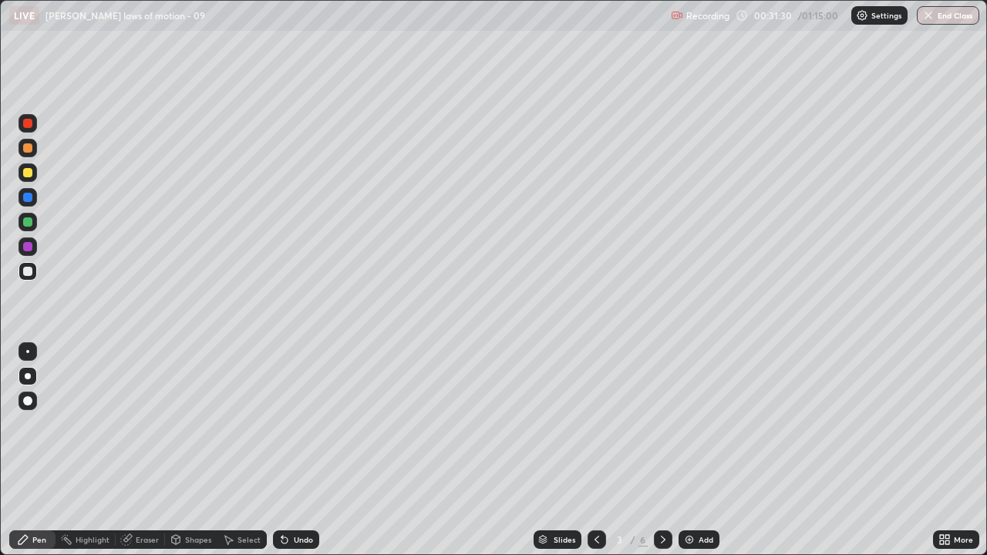
click at [663, 424] on icon at bounding box center [663, 540] width 12 height 12
click at [660, 424] on div at bounding box center [663, 540] width 19 height 19
click at [597, 424] on icon at bounding box center [597, 540] width 12 height 12
click at [664, 424] on div at bounding box center [663, 540] width 19 height 19
click at [662, 424] on icon at bounding box center [663, 540] width 12 height 12
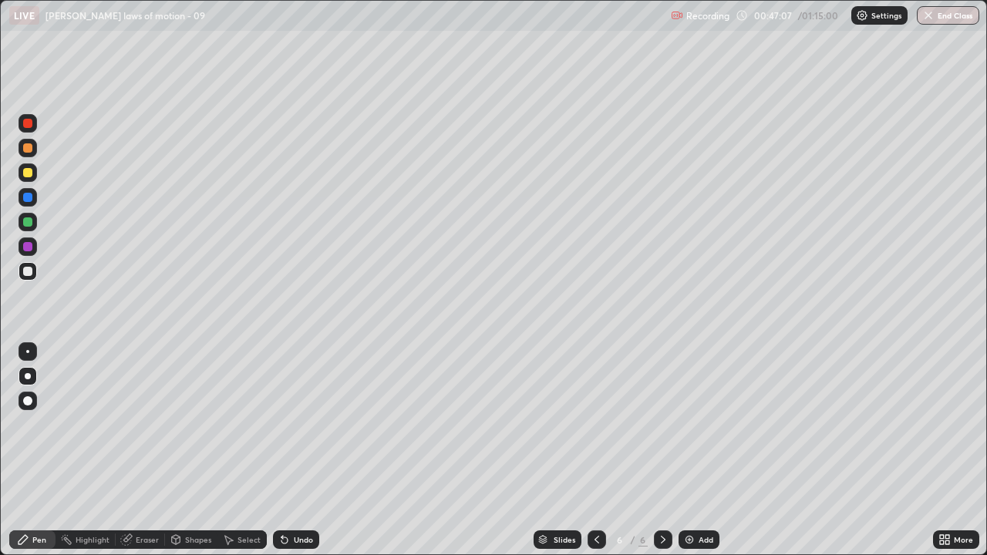
click at [613, 424] on div "6" at bounding box center [619, 539] width 15 height 9
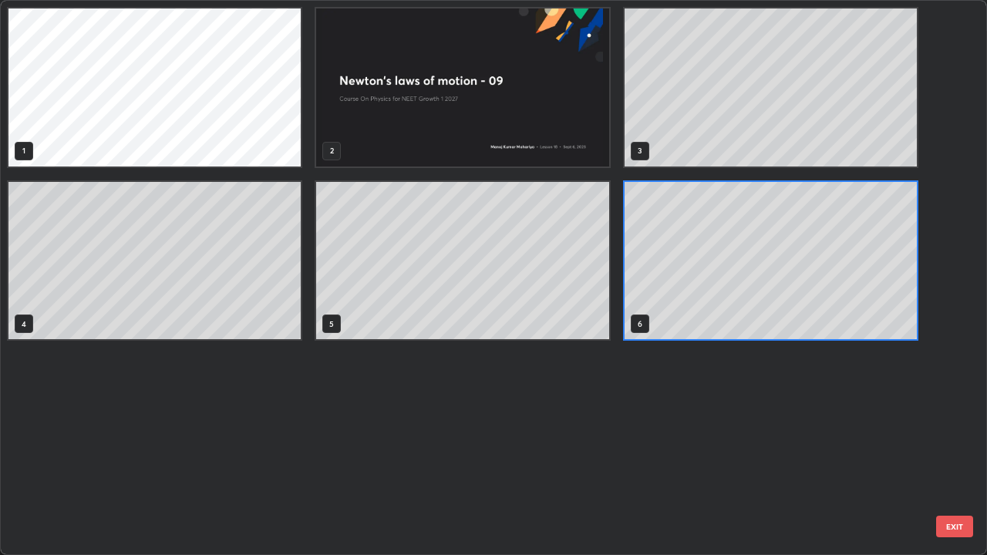
scroll to position [549, 978]
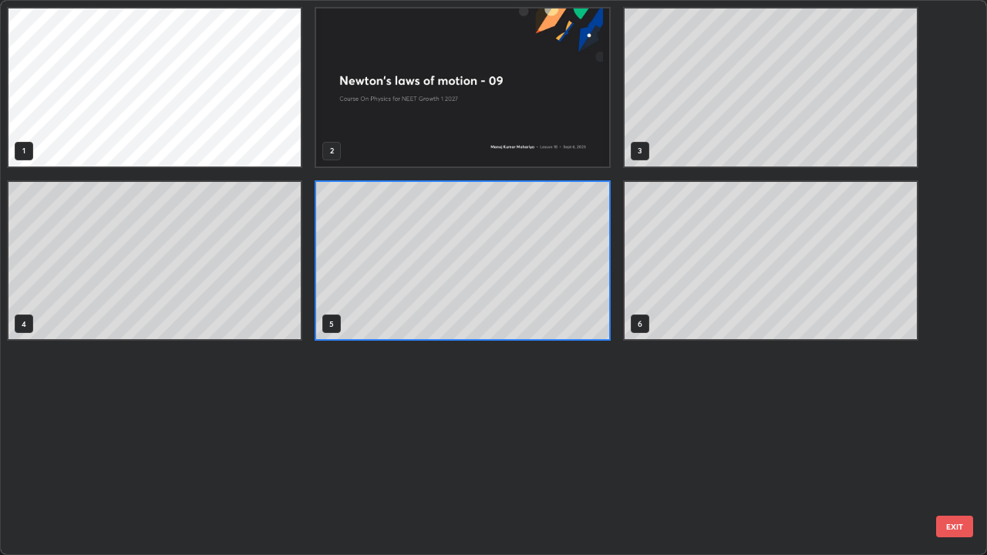
click at [460, 340] on div "5" at bounding box center [462, 260] width 295 height 161
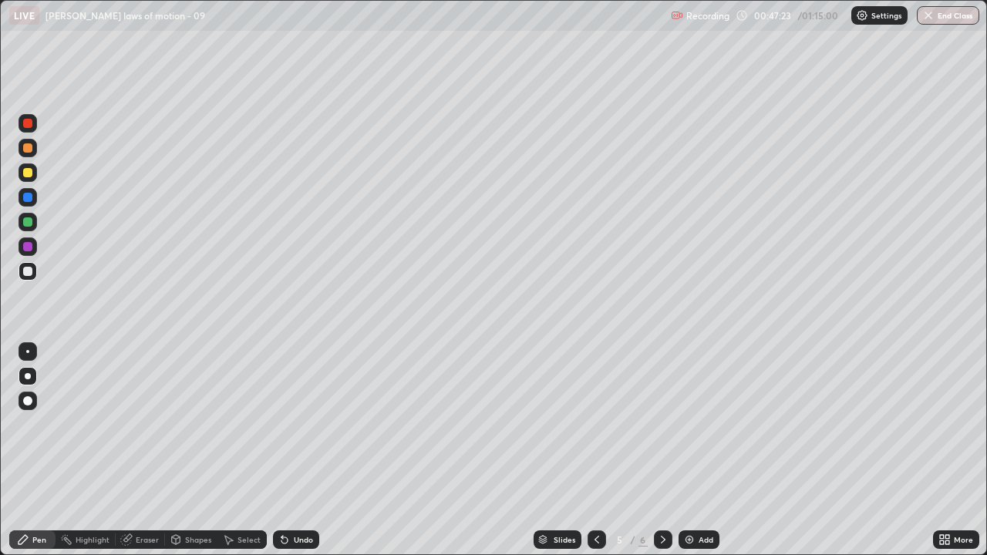
click at [662, 424] on icon at bounding box center [663, 540] width 12 height 12
click at [27, 376] on div at bounding box center [28, 376] width 6 height 6
click at [204, 424] on div "Shapes" at bounding box center [191, 540] width 52 height 19
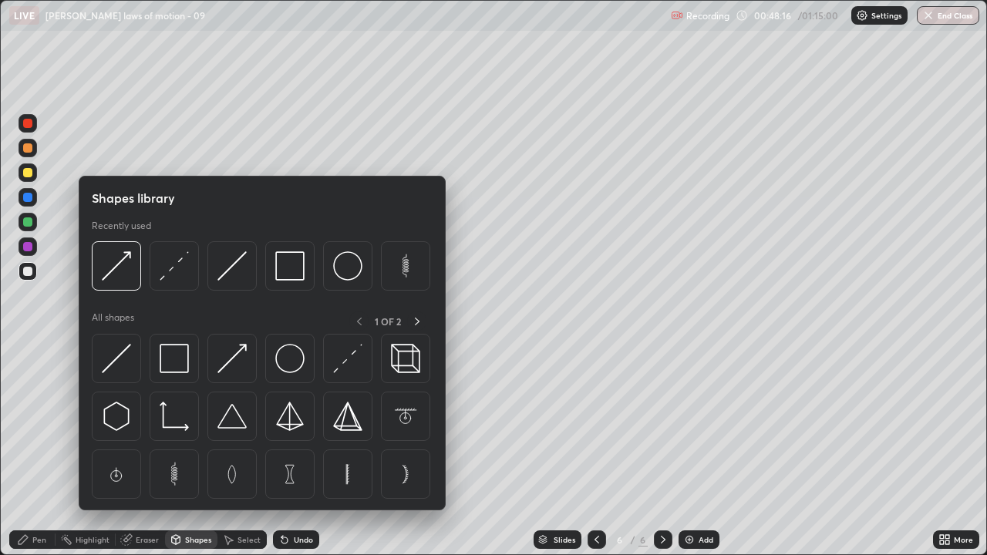
click at [282, 424] on icon at bounding box center [285, 541] width 6 height 6
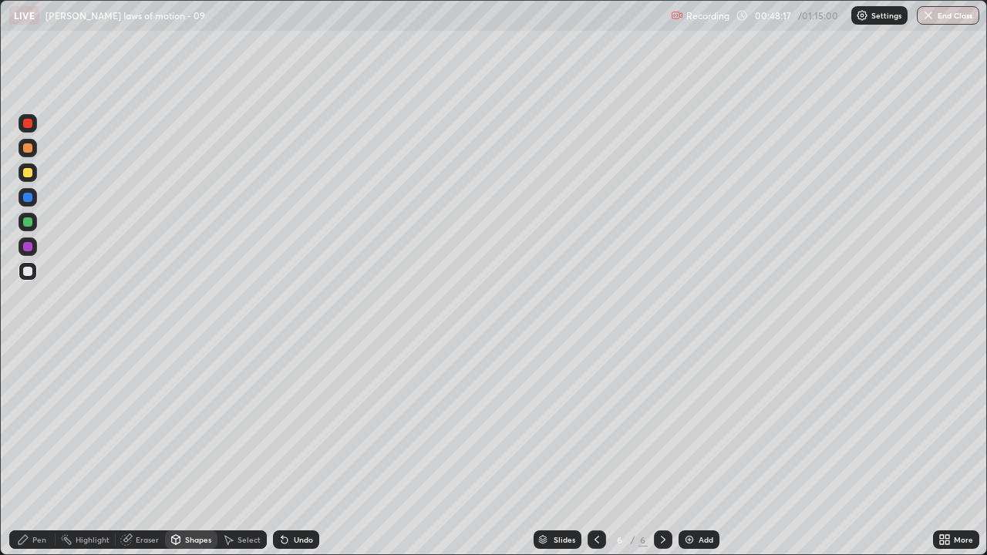
click at [282, 424] on icon at bounding box center [285, 541] width 6 height 6
click at [285, 424] on icon at bounding box center [285, 541] width 6 height 6
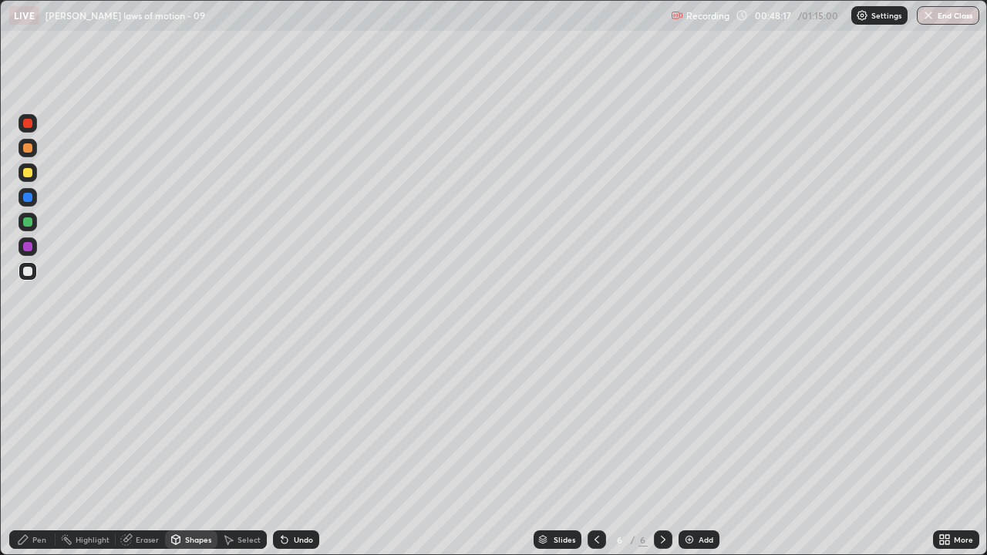
click at [282, 424] on icon at bounding box center [285, 541] width 6 height 6
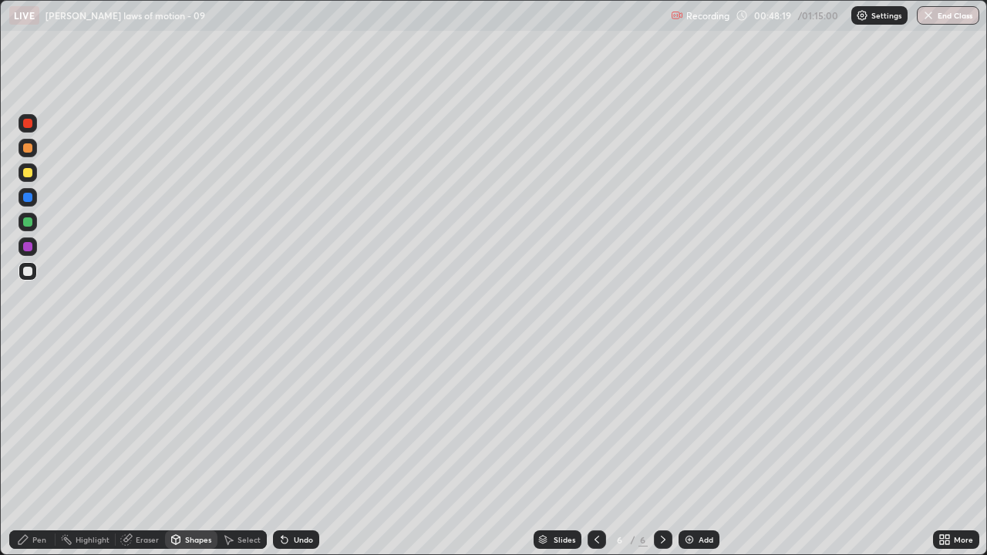
click at [282, 424] on icon at bounding box center [285, 541] width 6 height 6
click at [282, 424] on icon at bounding box center [283, 537] width 2 height 2
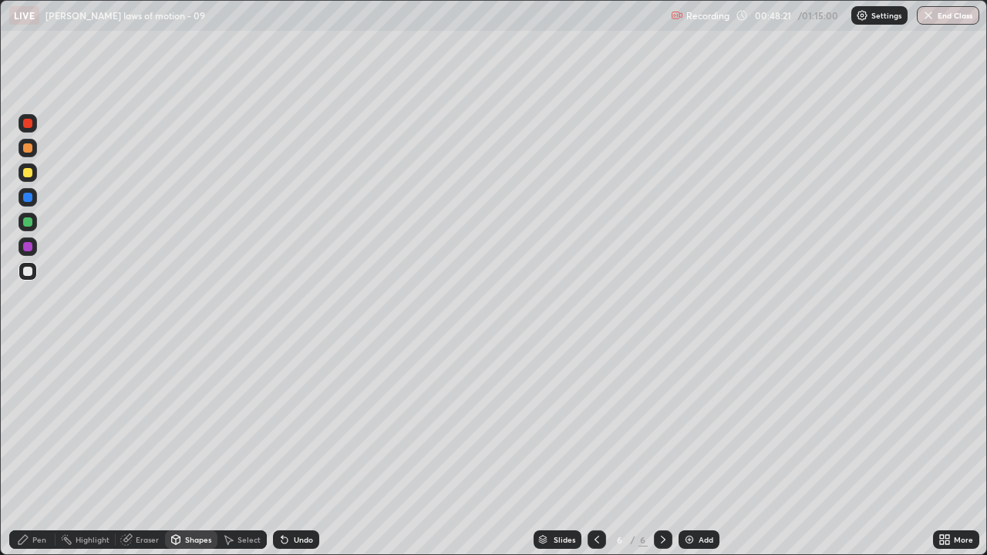
click at [191, 424] on div "Shapes" at bounding box center [198, 540] width 26 height 8
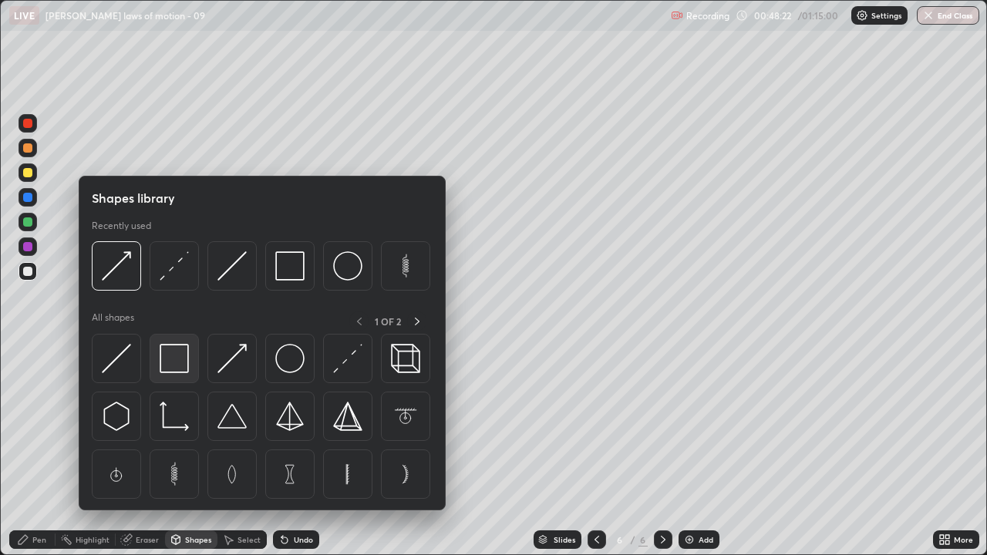
click at [177, 366] on img at bounding box center [174, 358] width 29 height 29
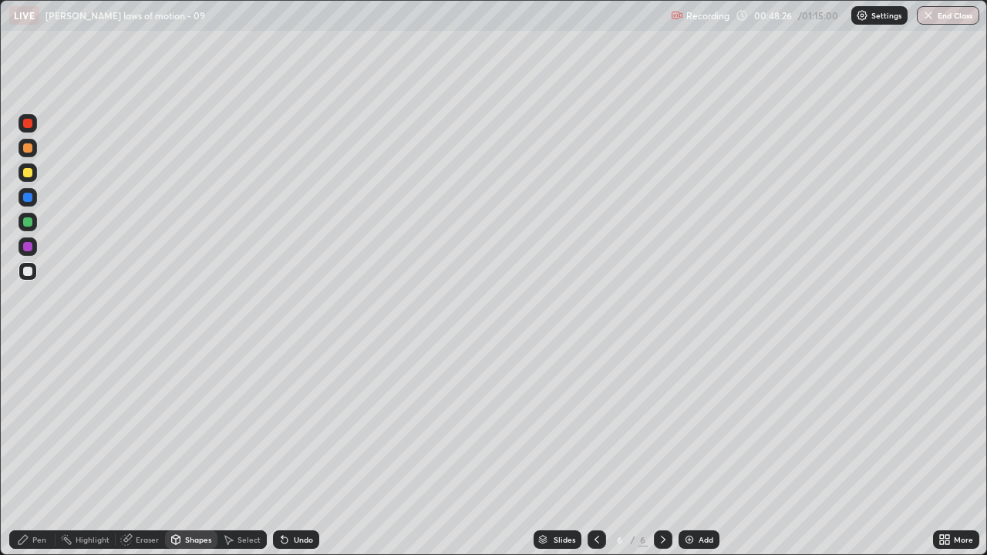
click at [196, 424] on div "Shapes" at bounding box center [198, 540] width 26 height 8
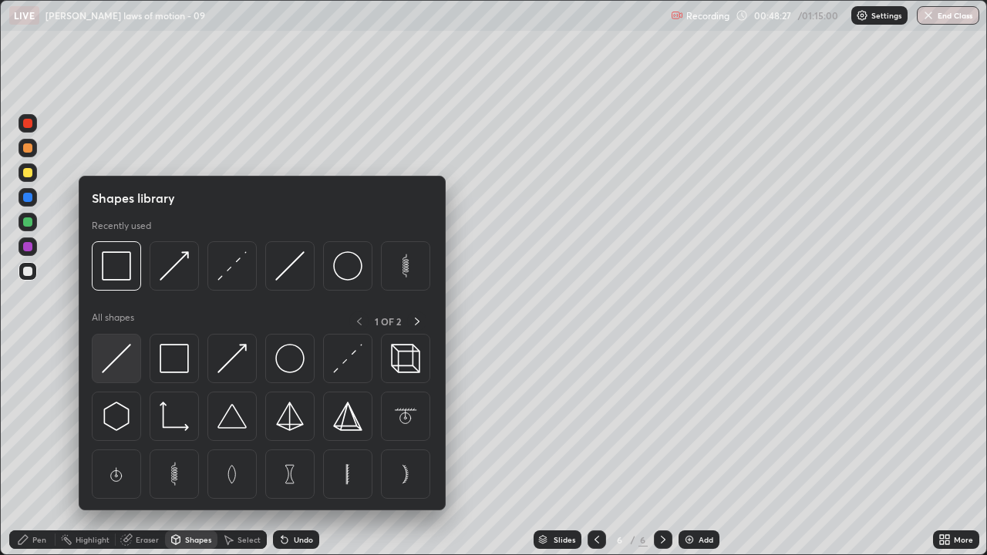
click at [120, 357] on img at bounding box center [116, 358] width 29 height 29
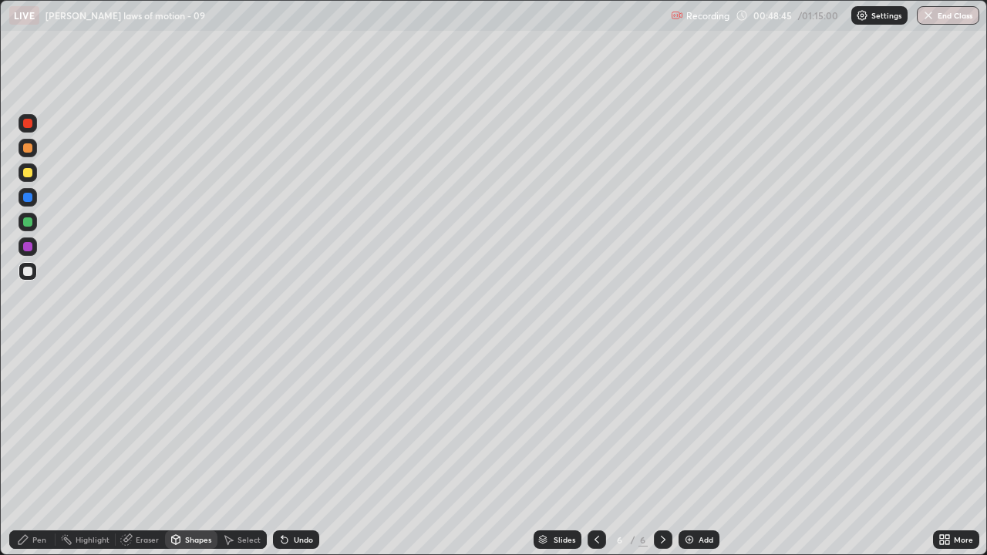
click at [39, 424] on div "Pen" at bounding box center [39, 540] width 14 height 8
click at [30, 271] on div at bounding box center [27, 271] width 9 height 9
click at [29, 178] on div at bounding box center [28, 173] width 19 height 19
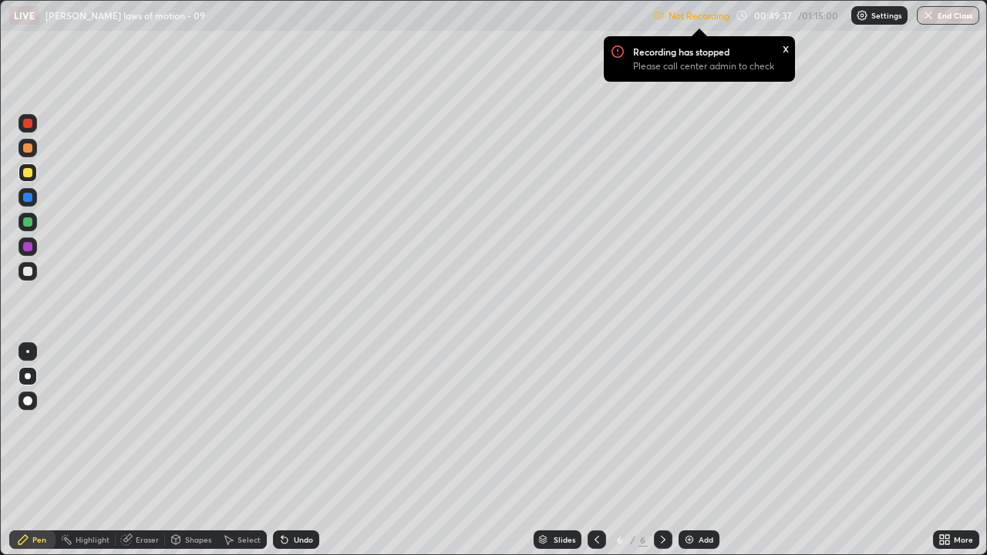
click at [864, 16] on img at bounding box center [862, 15] width 12 height 12
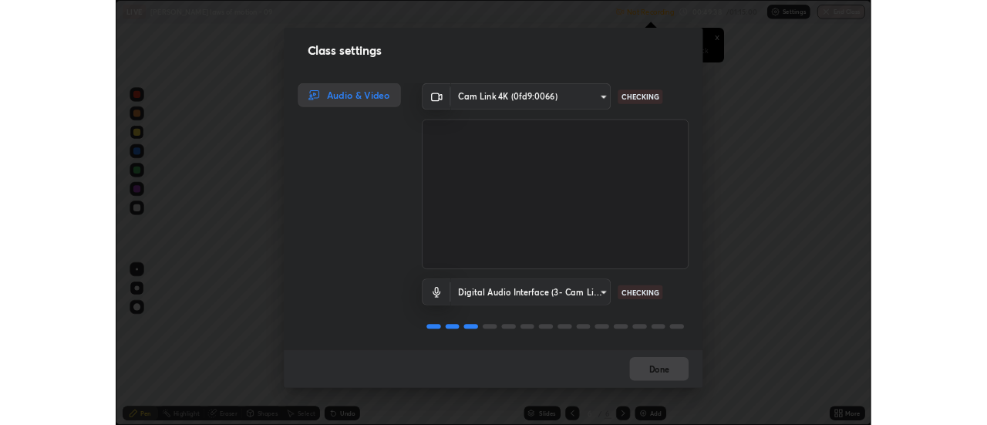
scroll to position [2, 0]
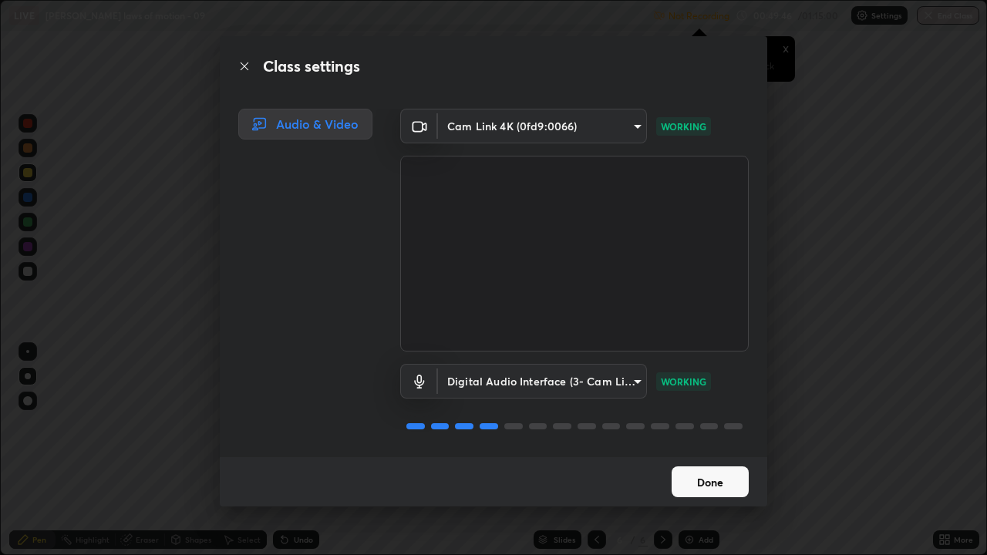
click at [714, 424] on button "Done" at bounding box center [710, 482] width 77 height 31
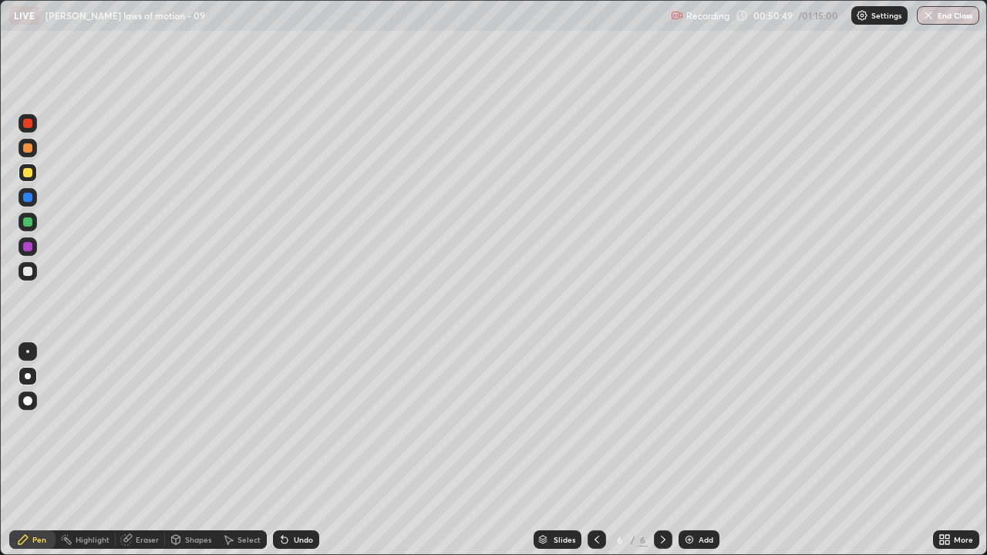
click at [25, 401] on div at bounding box center [27, 400] width 9 height 9
click at [28, 272] on div at bounding box center [27, 271] width 9 height 9
click at [34, 376] on div at bounding box center [28, 376] width 19 height 19
click at [29, 150] on div at bounding box center [27, 147] width 9 height 9
click at [29, 174] on div at bounding box center [27, 172] width 9 height 9
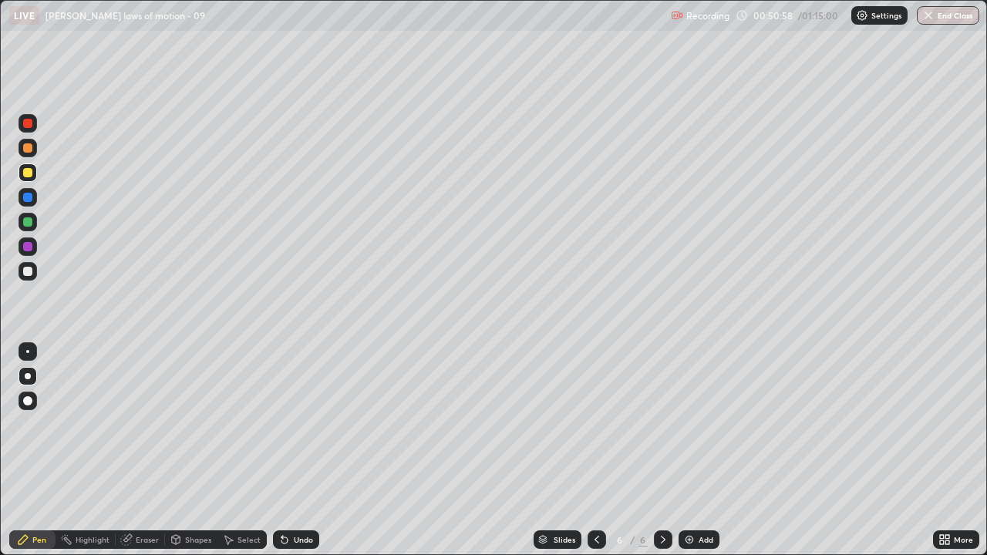
click at [29, 145] on div at bounding box center [27, 147] width 9 height 9
click at [693, 424] on img at bounding box center [689, 540] width 12 height 12
click at [202, 424] on div "Shapes" at bounding box center [198, 540] width 26 height 8
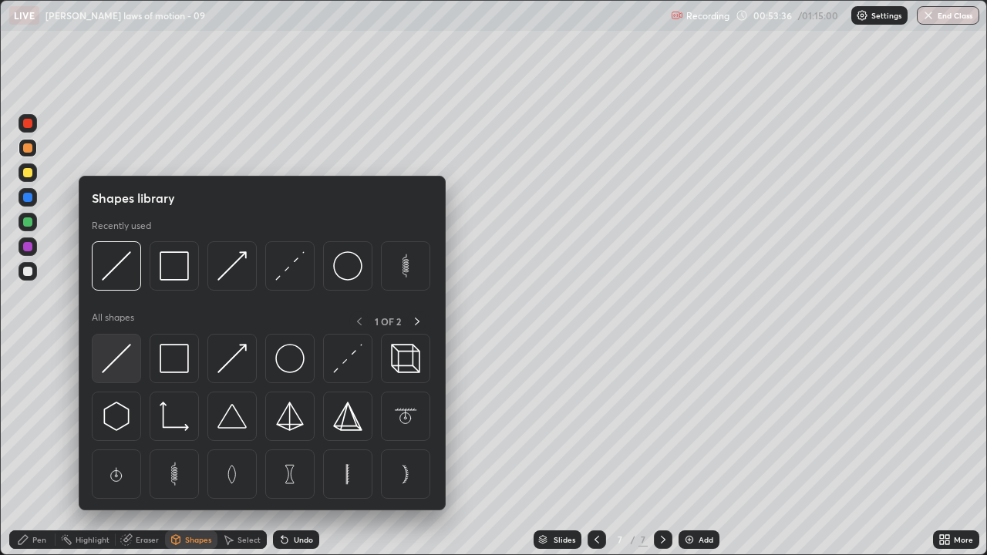
click at [123, 364] on img at bounding box center [116, 358] width 29 height 29
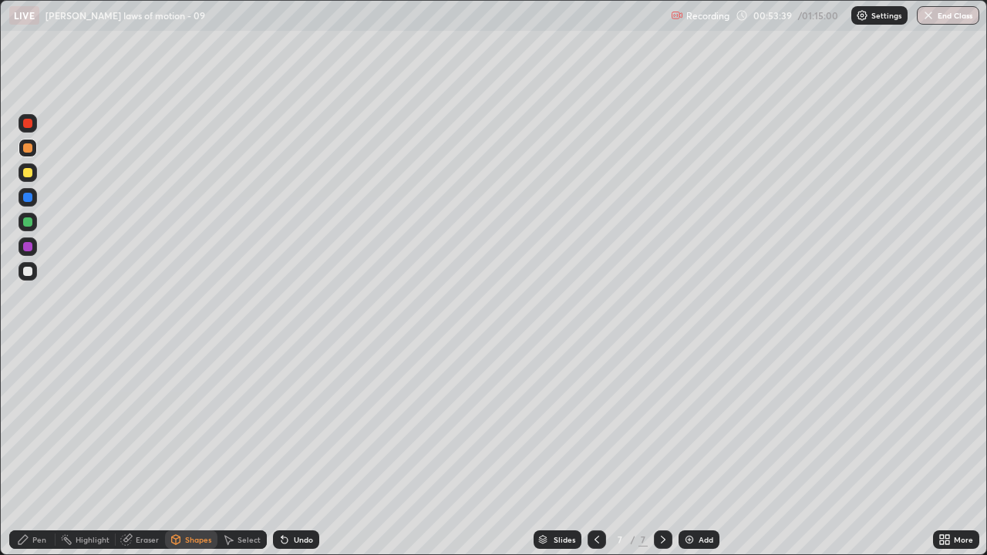
click at [52, 424] on div "Pen" at bounding box center [32, 540] width 46 height 19
click at [687, 424] on img at bounding box center [689, 540] width 12 height 12
click at [27, 271] on div at bounding box center [27, 271] width 9 height 9
click at [191, 424] on div "Shapes" at bounding box center [198, 540] width 26 height 8
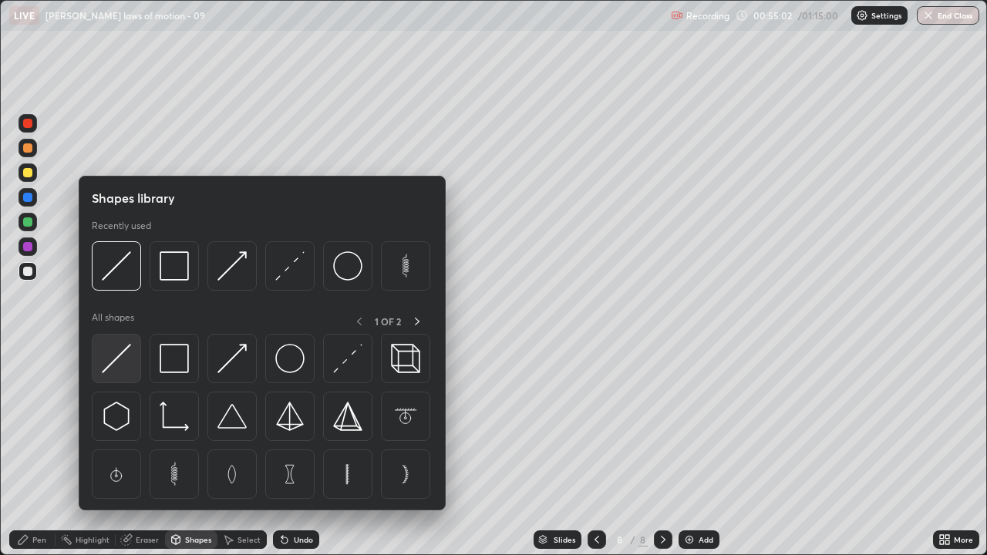
click at [114, 354] on img at bounding box center [116, 358] width 29 height 29
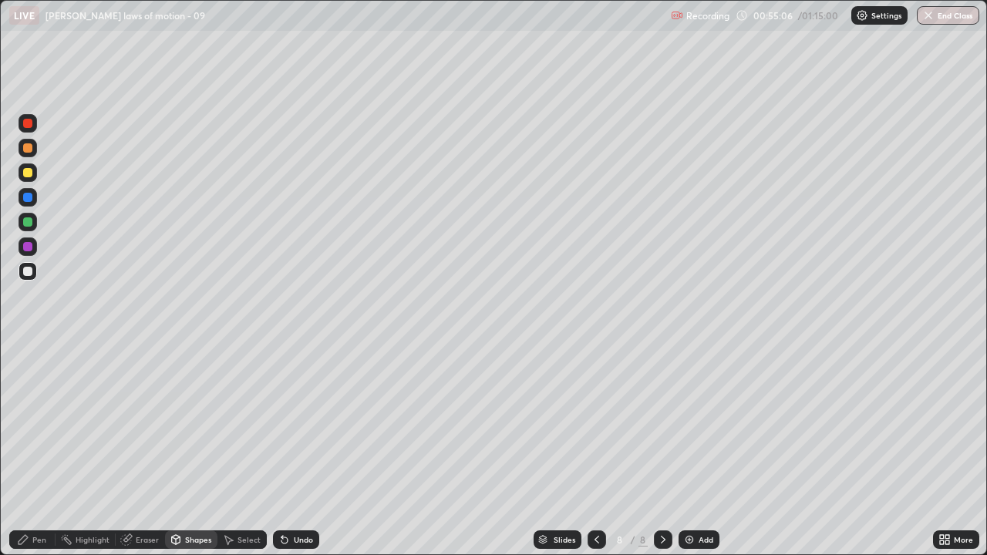
click at [31, 424] on div "Pen" at bounding box center [32, 540] width 46 height 19
click at [28, 272] on div at bounding box center [27, 271] width 9 height 9
click at [24, 173] on div at bounding box center [27, 172] width 9 height 9
click at [147, 424] on div "Eraser" at bounding box center [147, 540] width 23 height 8
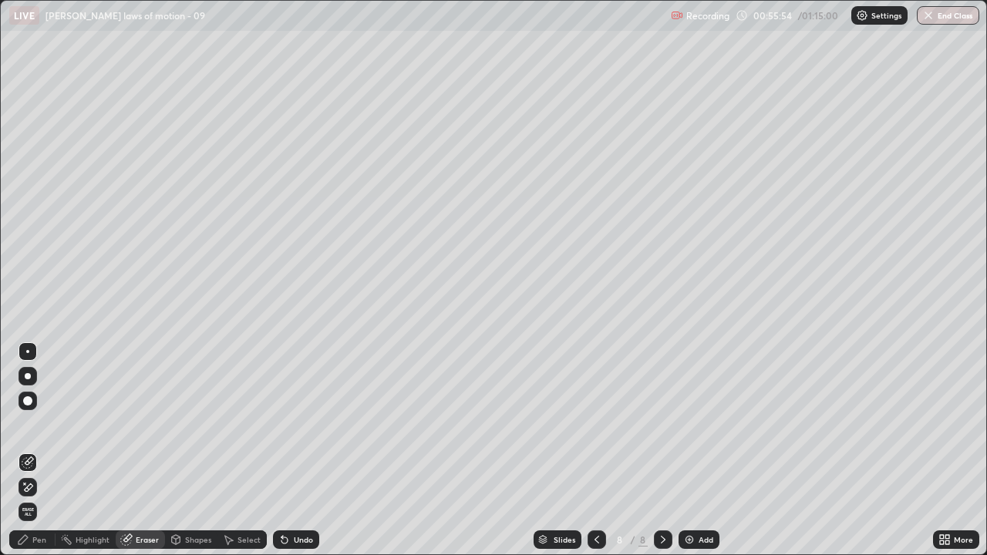
click at [39, 424] on div "Pen" at bounding box center [39, 540] width 14 height 8
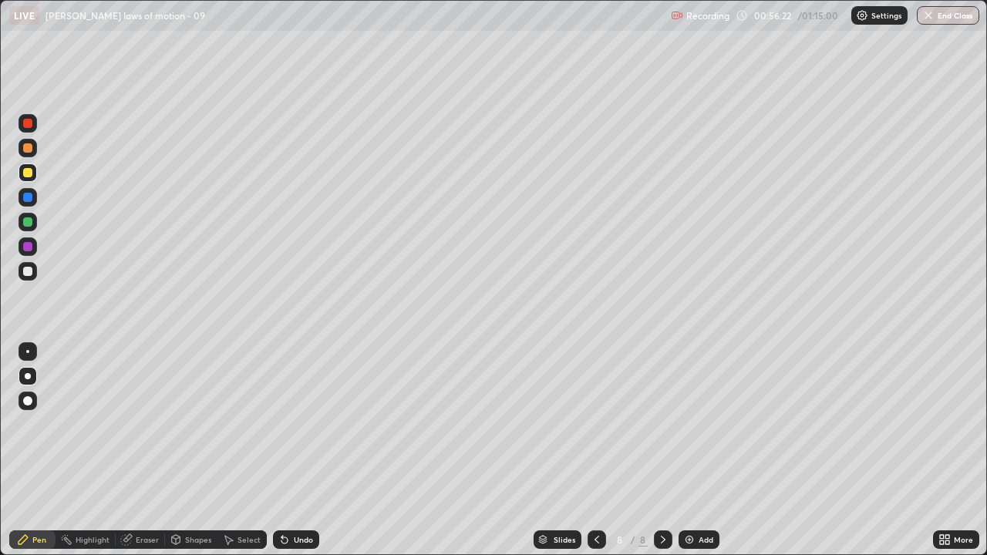
click at [26, 124] on div at bounding box center [27, 123] width 9 height 9
click at [25, 271] on div at bounding box center [27, 271] width 9 height 9
click at [686, 424] on img at bounding box center [689, 540] width 12 height 12
click at [42, 424] on div "Pen" at bounding box center [39, 540] width 14 height 8
click at [288, 424] on div "Undo" at bounding box center [296, 540] width 46 height 19
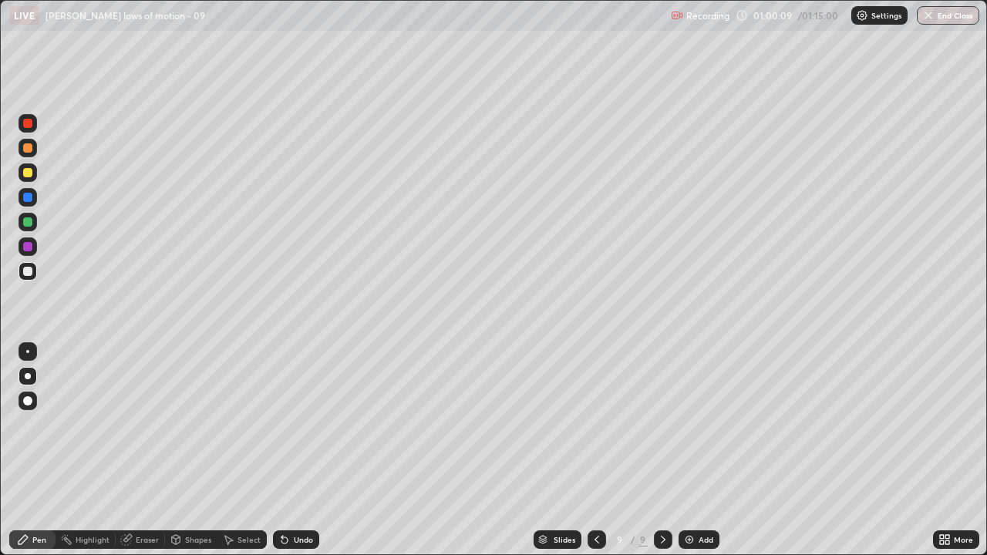
click at [32, 171] on div at bounding box center [27, 172] width 9 height 9
click at [282, 424] on icon at bounding box center [285, 541] width 6 height 6
click at [590, 424] on div at bounding box center [597, 540] width 19 height 19
click at [595, 424] on icon at bounding box center [597, 540] width 12 height 12
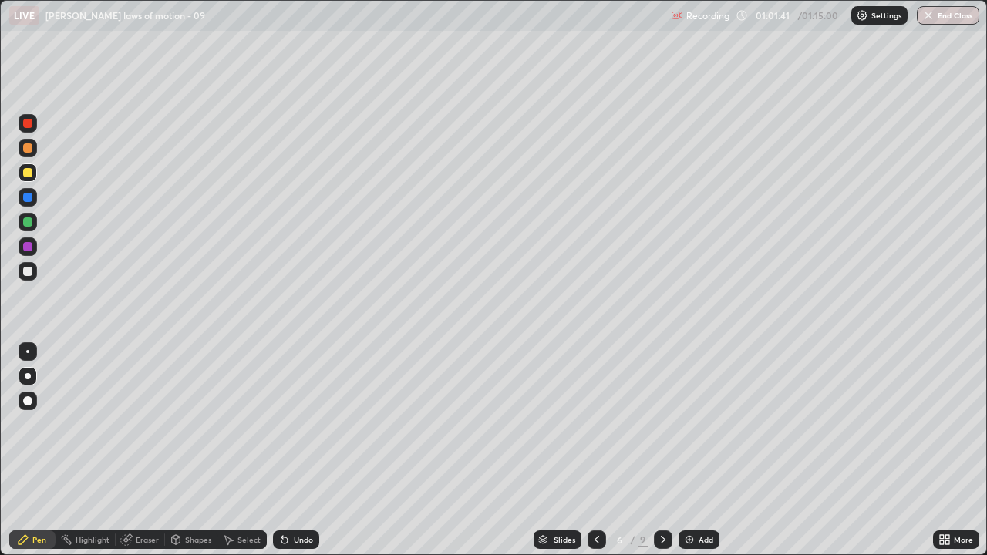
click at [662, 424] on icon at bounding box center [663, 540] width 12 height 12
click at [595, 424] on icon at bounding box center [597, 540] width 12 height 12
click at [657, 424] on icon at bounding box center [663, 540] width 12 height 12
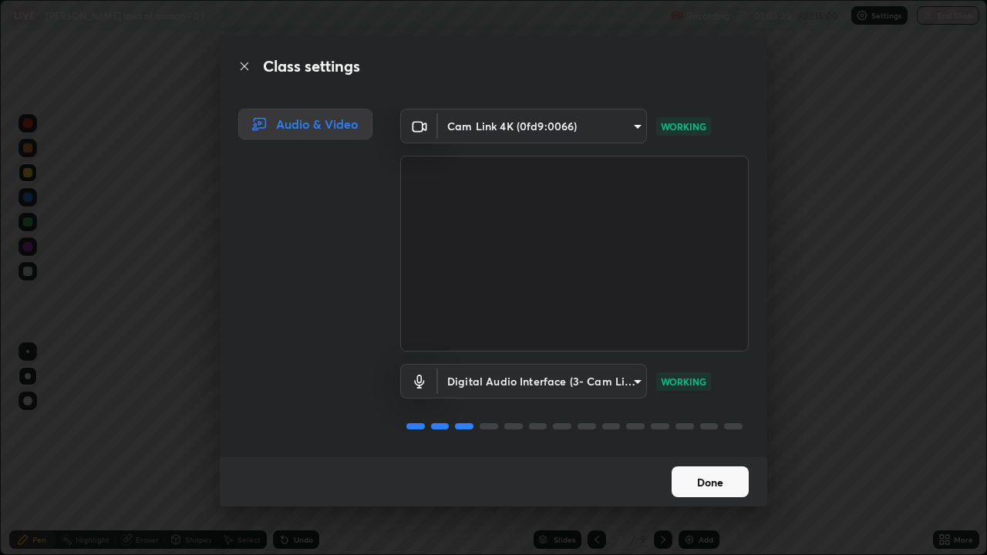
click at [682, 424] on button "Done" at bounding box center [710, 482] width 77 height 31
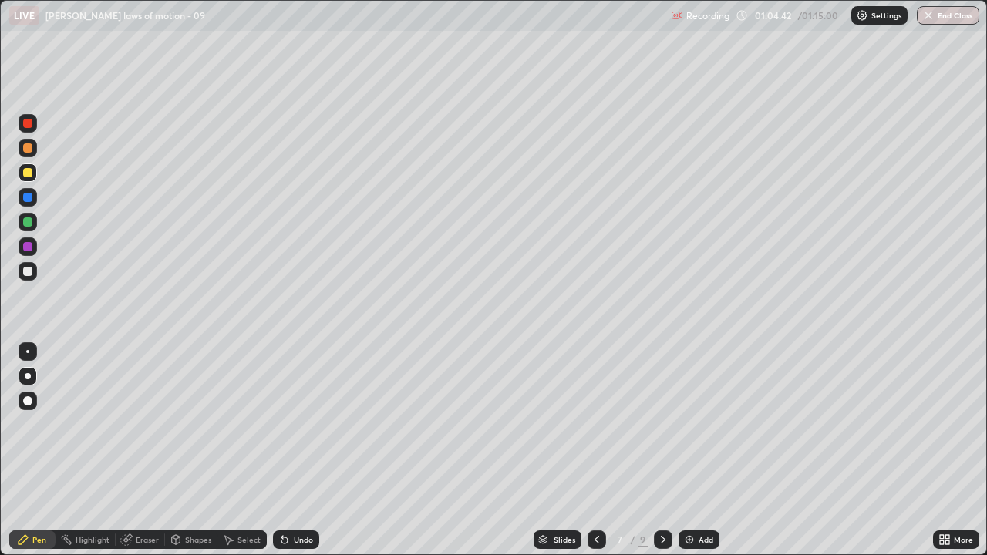
click at [669, 424] on div at bounding box center [663, 540] width 19 height 19
click at [595, 424] on icon at bounding box center [597, 540] width 12 height 12
click at [662, 424] on icon at bounding box center [663, 540] width 12 height 12
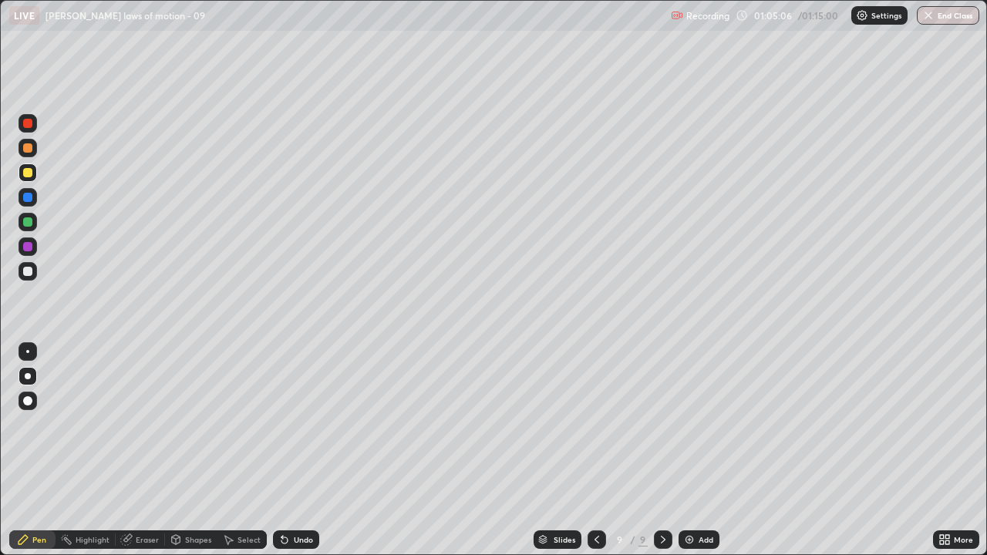
click at [663, 424] on icon at bounding box center [663, 540] width 5 height 8
click at [595, 424] on icon at bounding box center [597, 540] width 12 height 12
click at [661, 424] on icon at bounding box center [663, 540] width 12 height 12
click at [598, 424] on icon at bounding box center [597, 540] width 12 height 12
click at [662, 424] on icon at bounding box center [663, 540] width 12 height 12
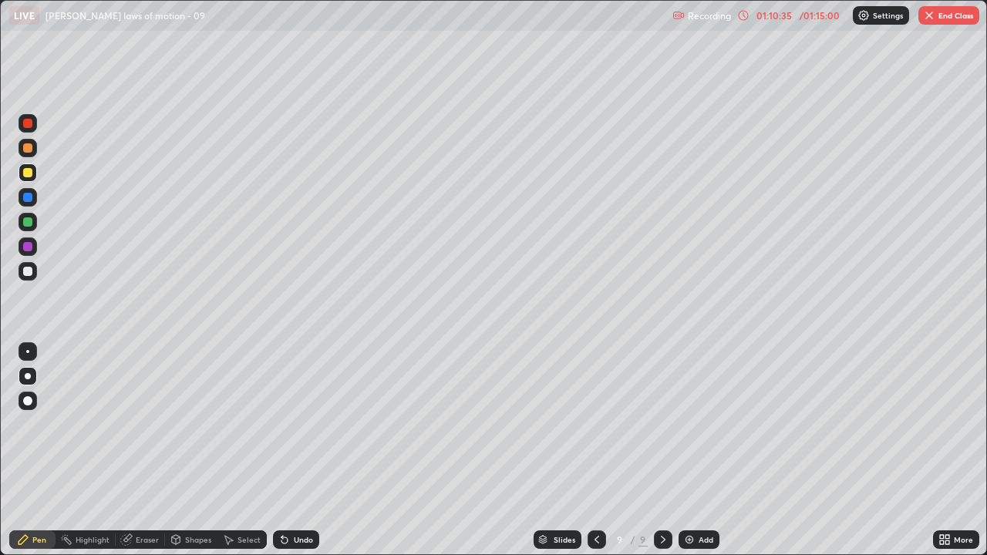
click at [942, 17] on button "End Class" at bounding box center [949, 15] width 61 height 19
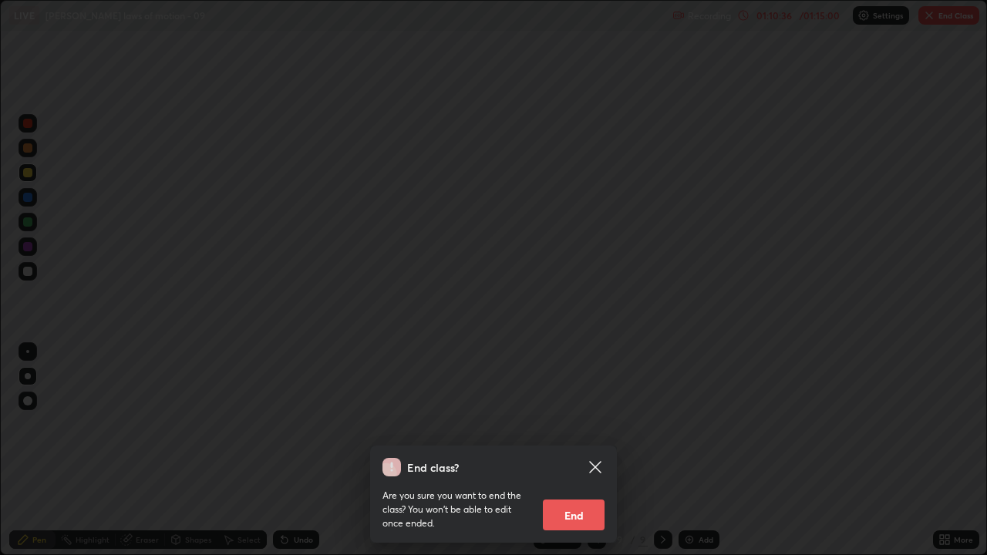
click at [589, 424] on button "End" at bounding box center [574, 515] width 62 height 31
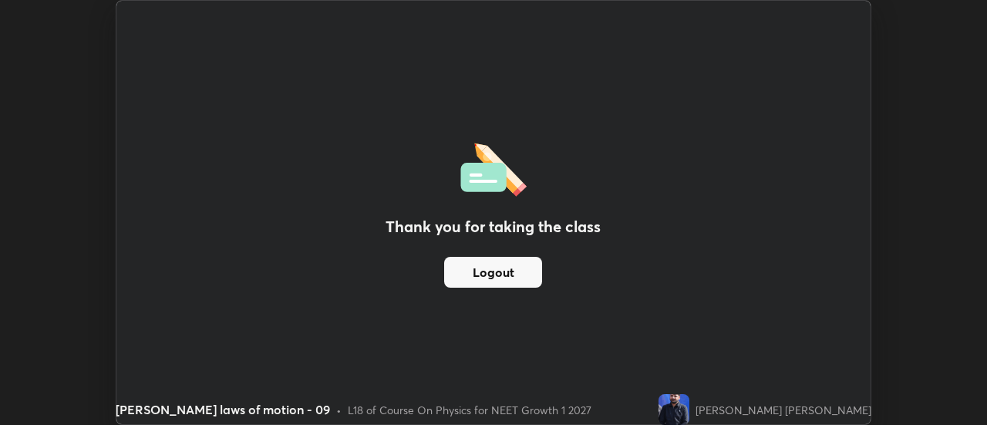
scroll to position [76704, 76142]
